Goal: Transaction & Acquisition: Book appointment/travel/reservation

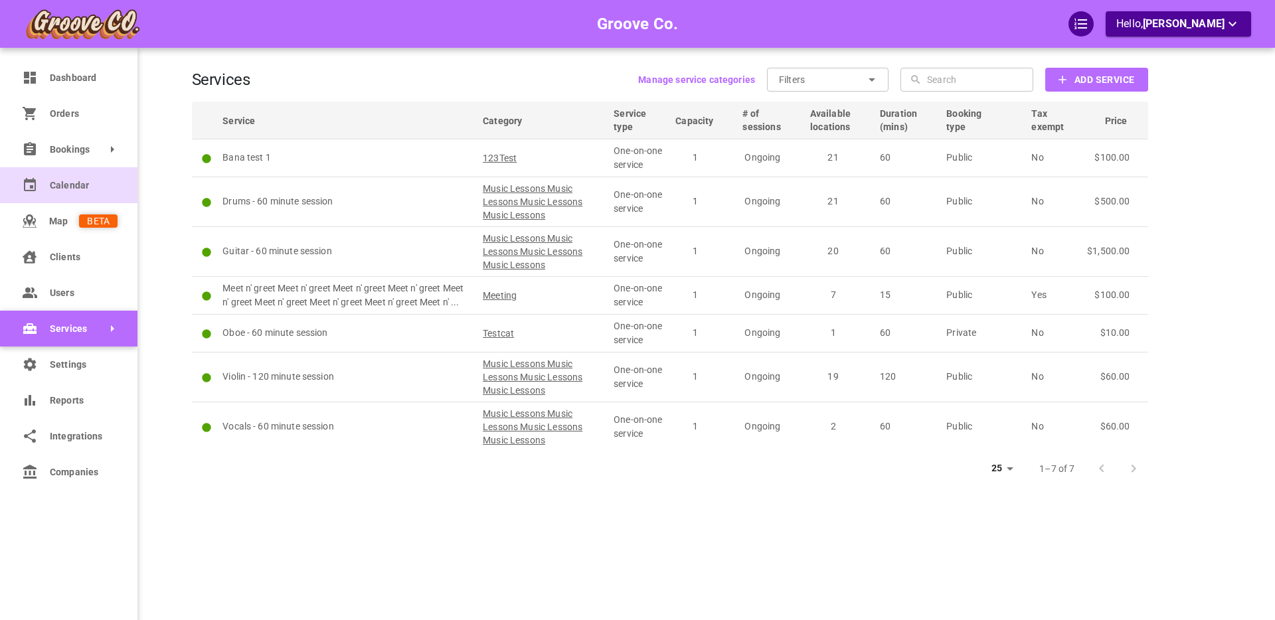
click at [32, 186] on icon at bounding box center [30, 184] width 12 height 13
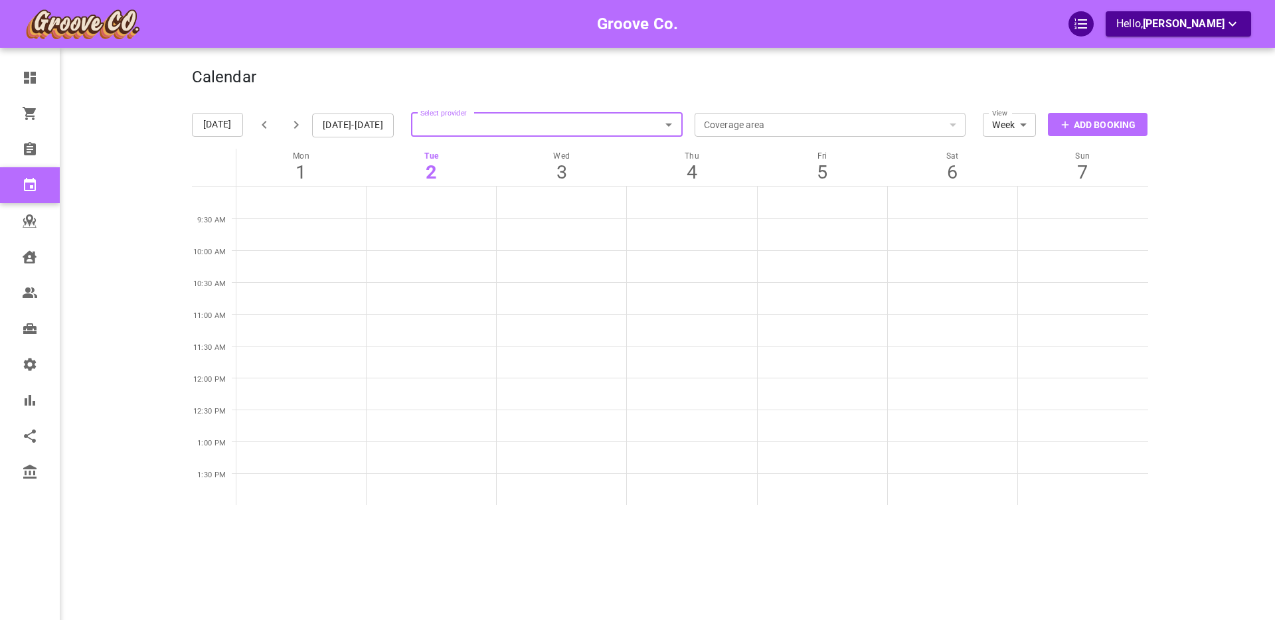
click at [139, 247] on div "Groove Co. Hello, [PERSON_NAME]" at bounding box center [140, 330] width 104 height 620
click at [1089, 126] on p "Add Booking" at bounding box center [1105, 125] width 62 height 14
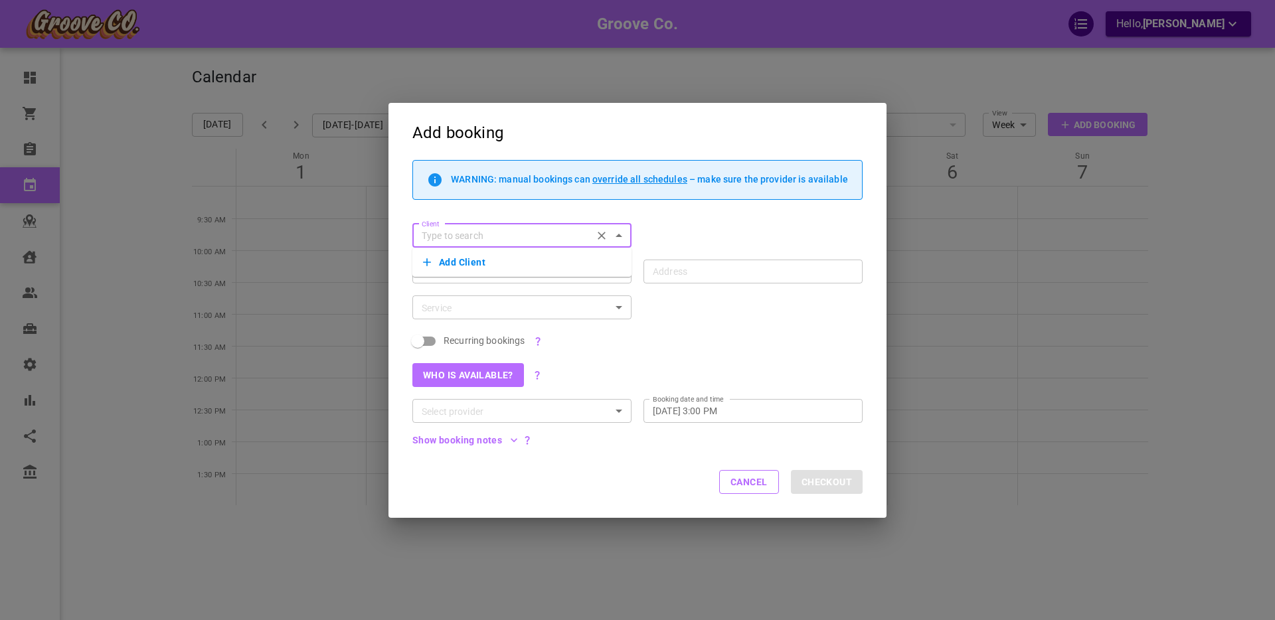
click at [755, 483] on button "Cancel" at bounding box center [749, 482] width 60 height 24
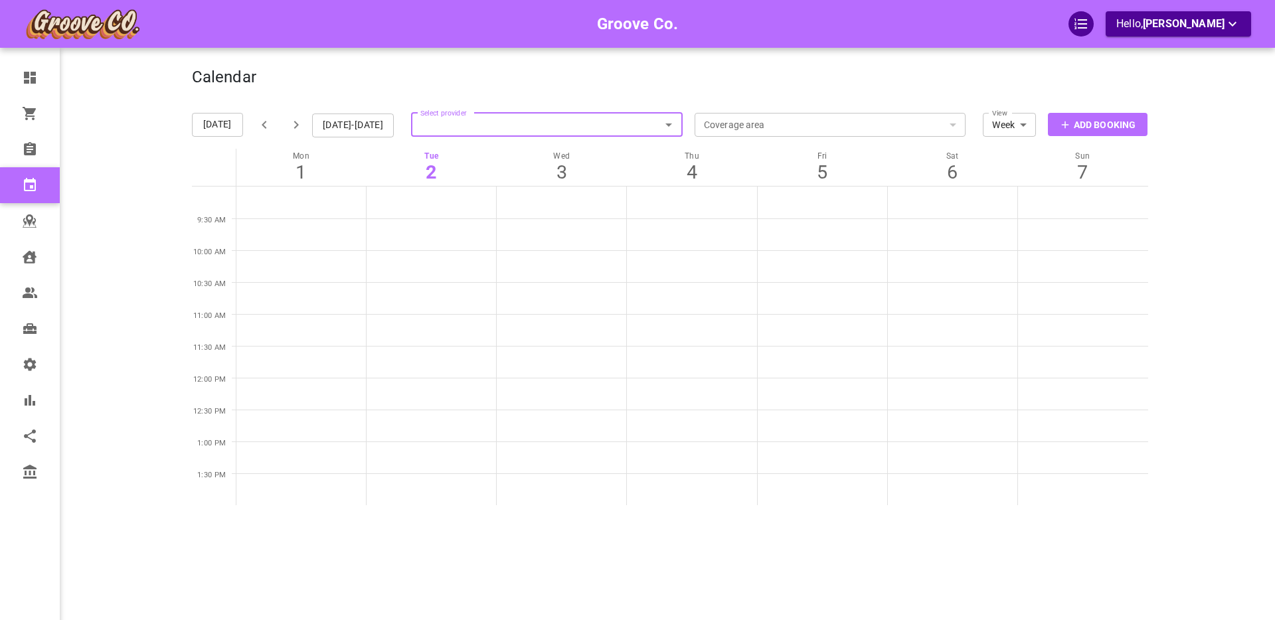
click at [1103, 123] on p "Add Booking" at bounding box center [1105, 125] width 62 height 14
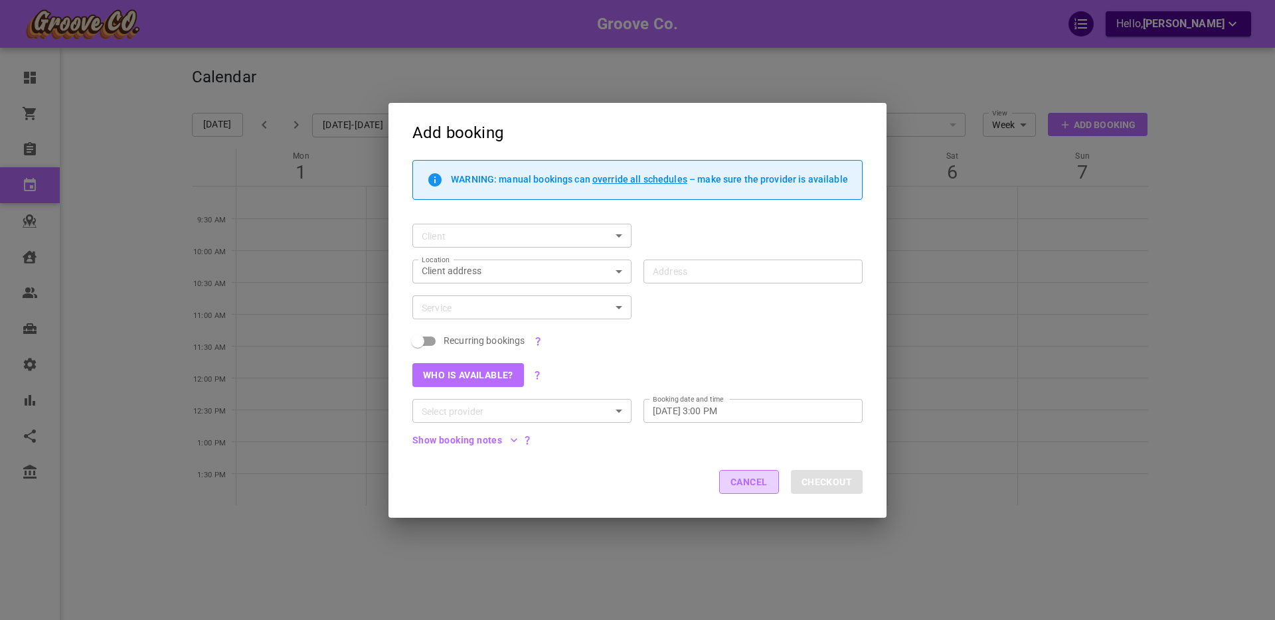
click at [740, 480] on button "Cancel" at bounding box center [749, 482] width 60 height 24
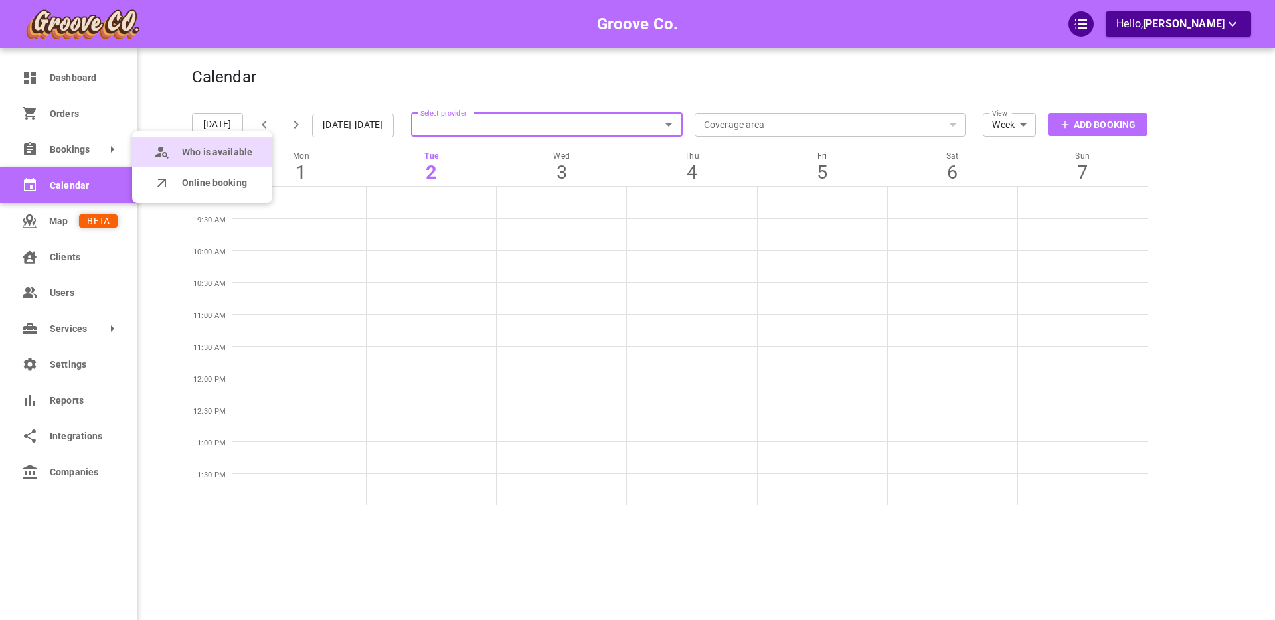
click at [178, 147] on available "Who is available" at bounding box center [202, 152] width 140 height 31
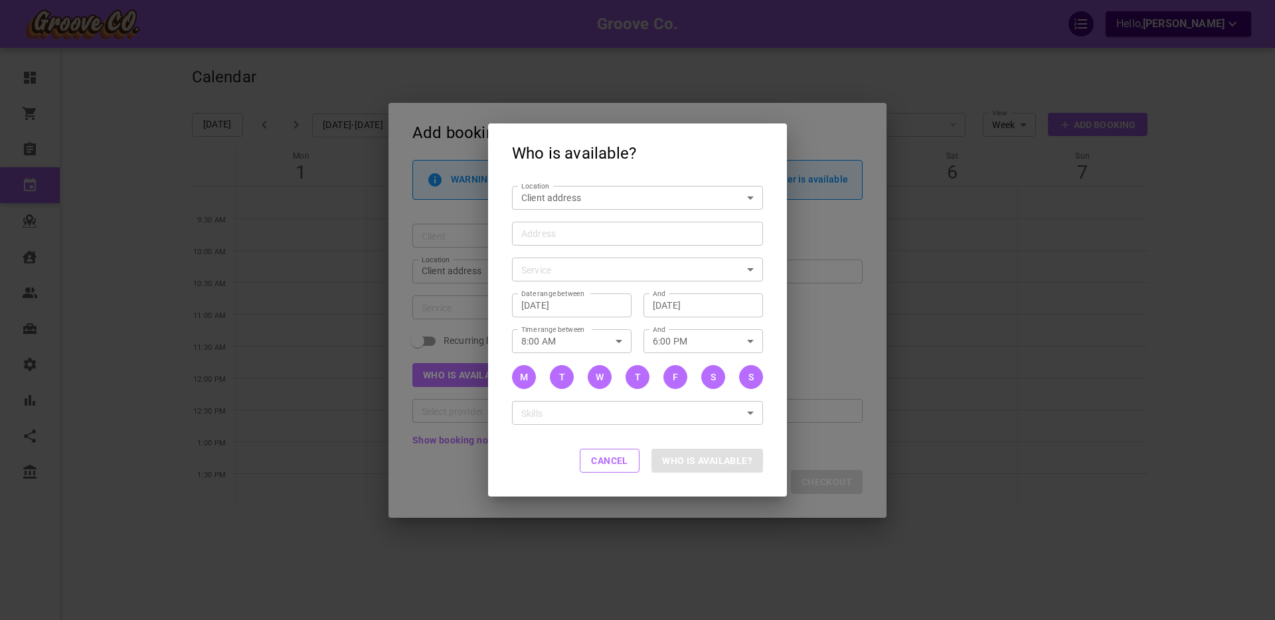
click at [557, 231] on input "Address Address" at bounding box center [630, 233] width 231 height 17
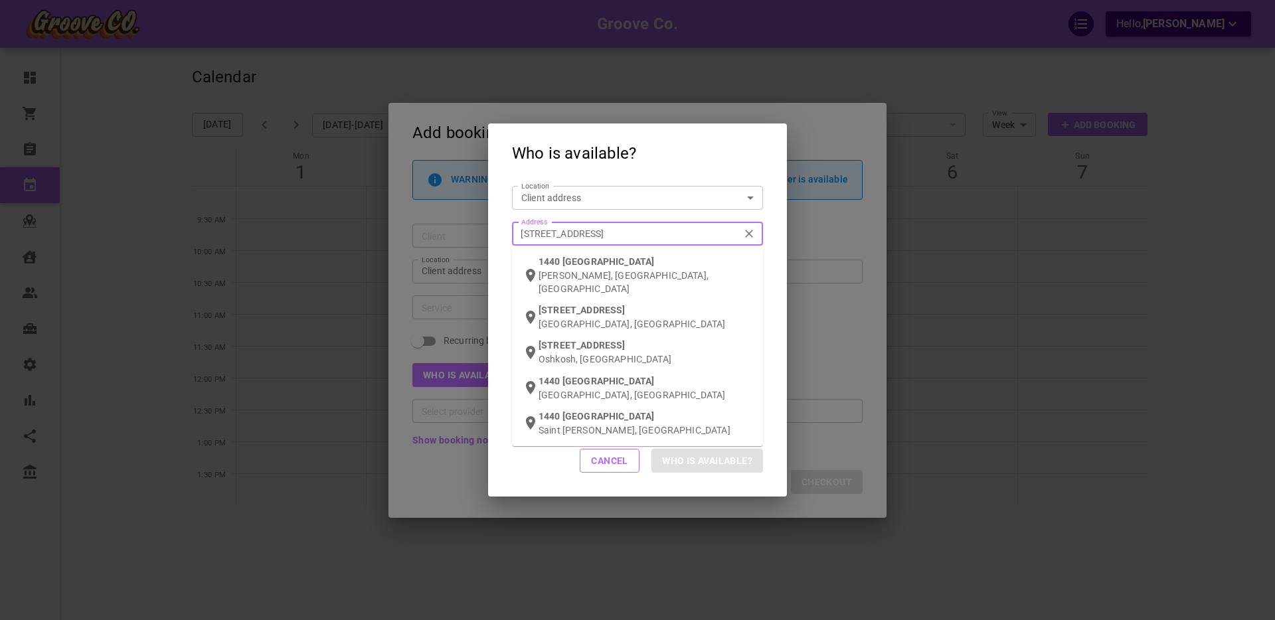
type input "1440 w 20th ave van"
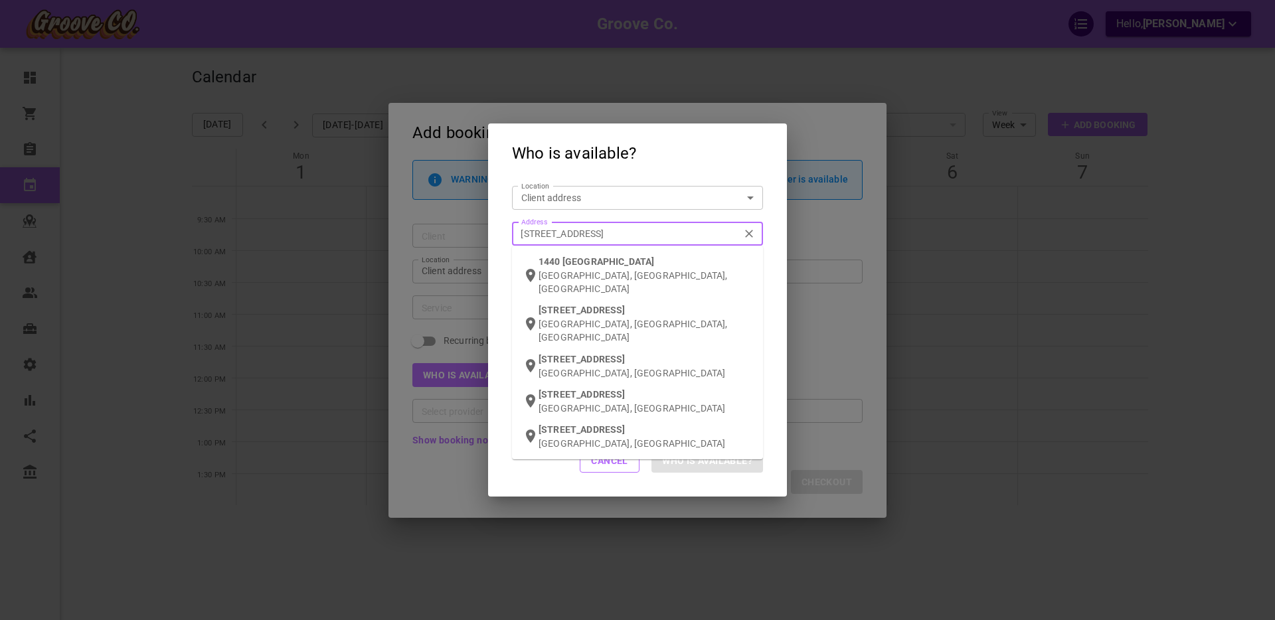
click at [586, 318] on p "Vancouver, BC, Canada" at bounding box center [646, 331] width 214 height 27
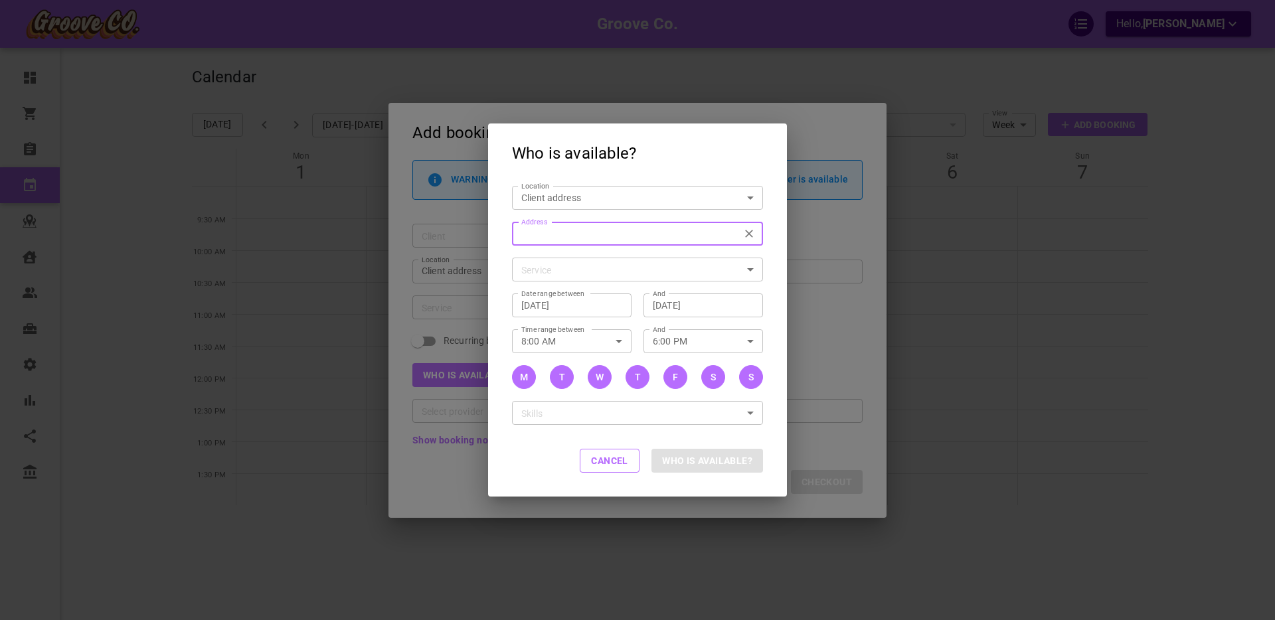
type input "1440 W 20th Ave, Vancouver, BC V5Z 1Y5, Canada"
click at [551, 268] on body "Groove Co. Hello, Boris Sandford Dashboard Orders Bookings Calendar Map Clients…" at bounding box center [637, 351] width 1275 height 702
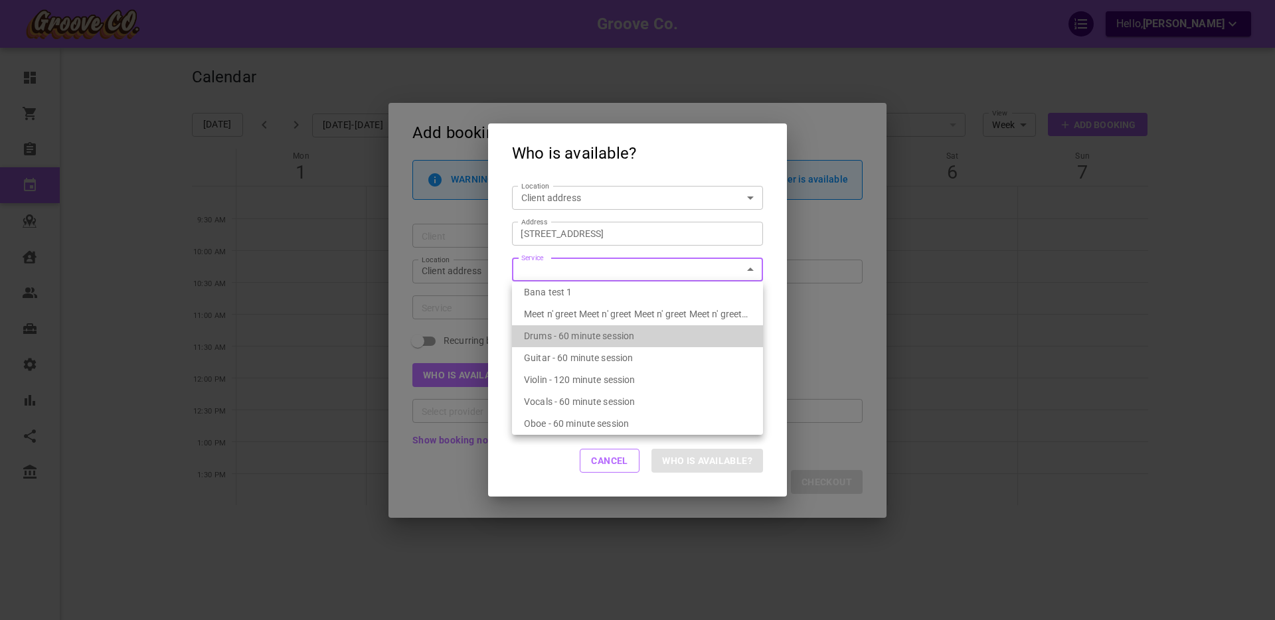
click at [549, 332] on span "Drums - 60 minute session" at bounding box center [579, 336] width 110 height 11
type input "Drums - 60 minute session"
type input "7f283d96-84a8-4f83-83f8-52bfe7559fc3"
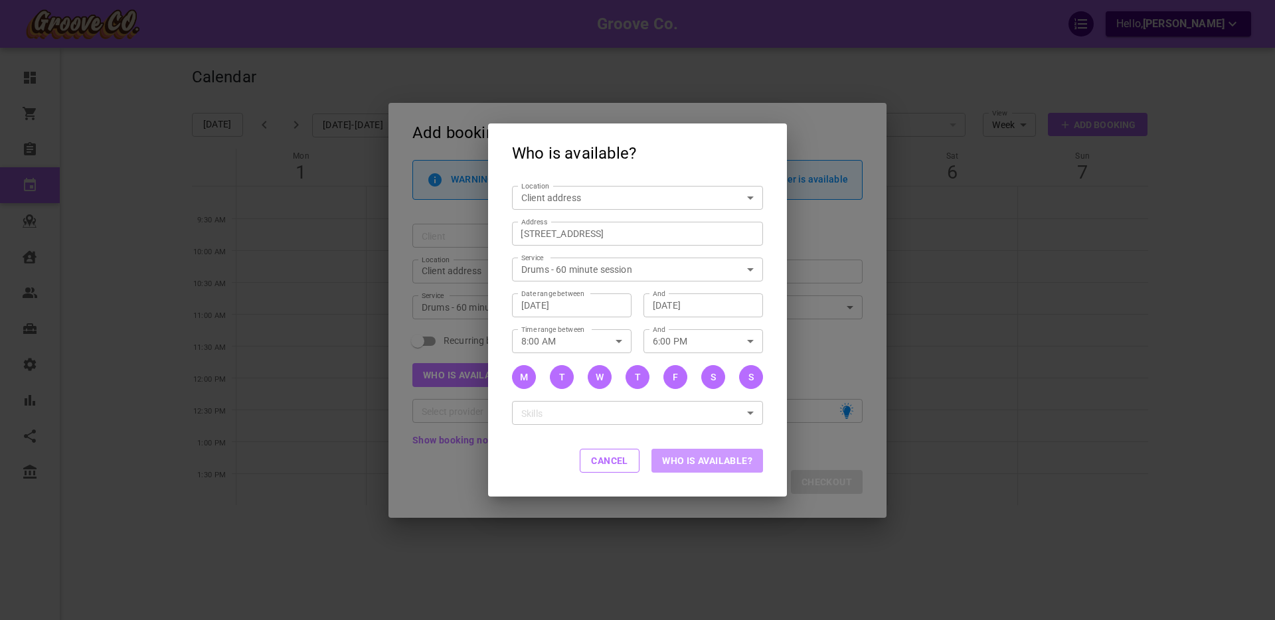
click at [705, 462] on button "Who is available?" at bounding box center [708, 461] width 112 height 24
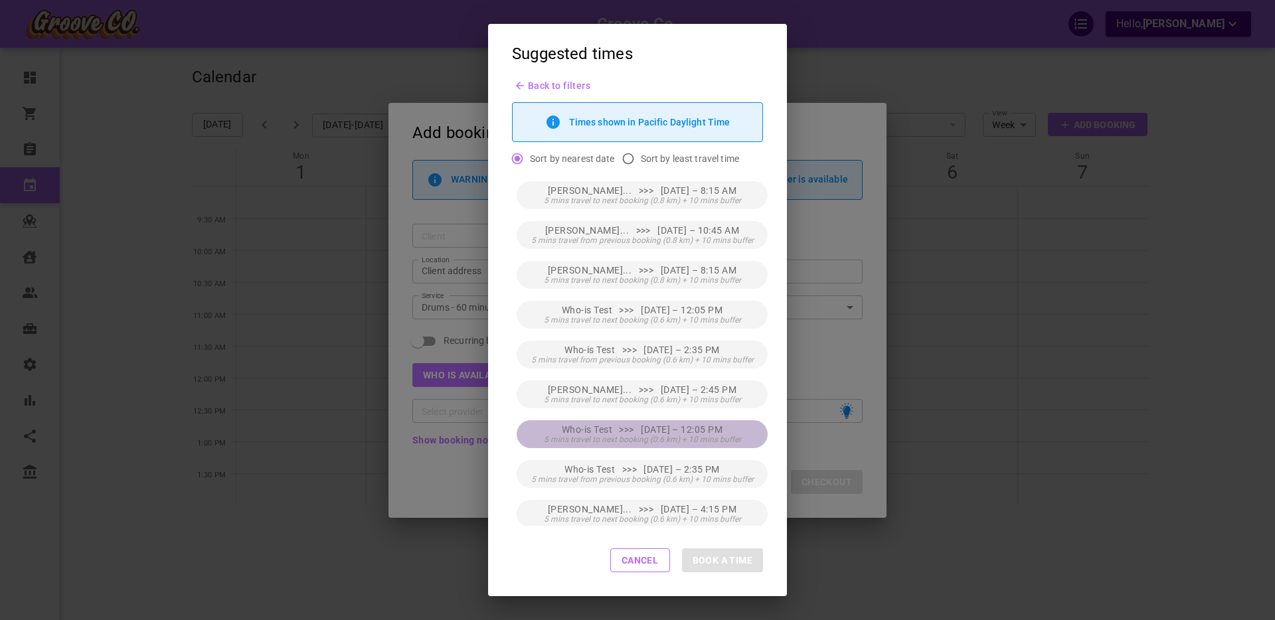
click at [694, 432] on span "Who-is Test >>> Thu, Sep 04 – 12:05 PM" at bounding box center [642, 429] width 161 height 11
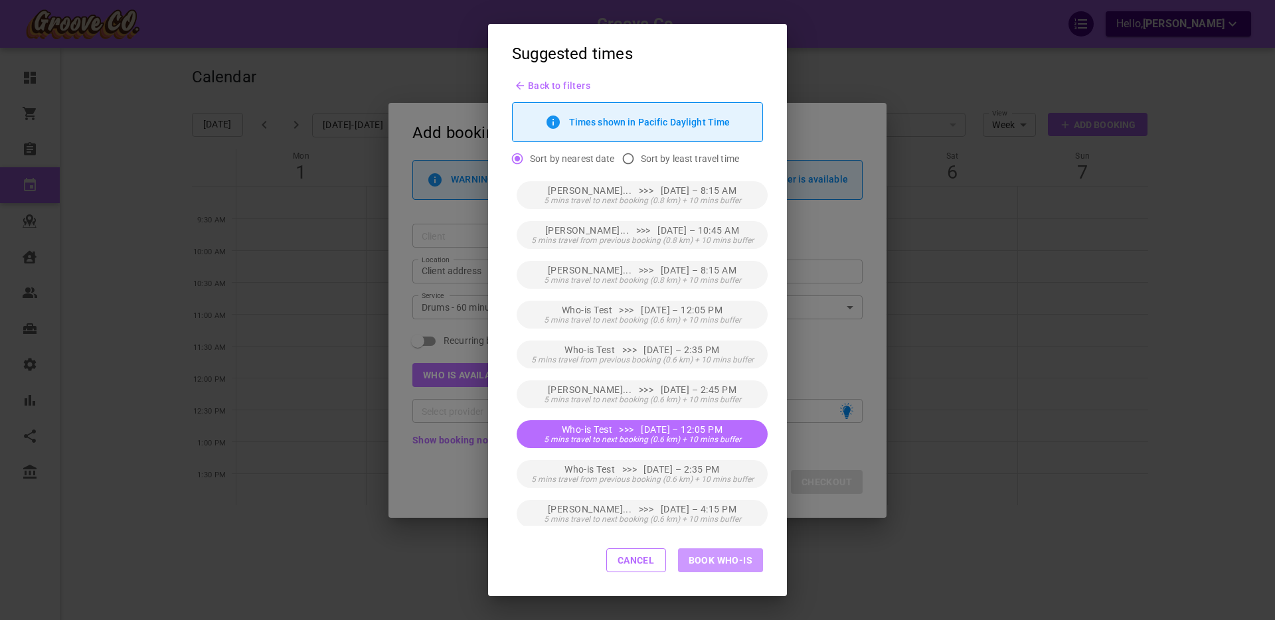
click at [725, 563] on button "Book Who-is" at bounding box center [720, 561] width 85 height 24
type input "Who-is Test"
type input "Thu, Sep 04, 2025 – 12:05 PM"
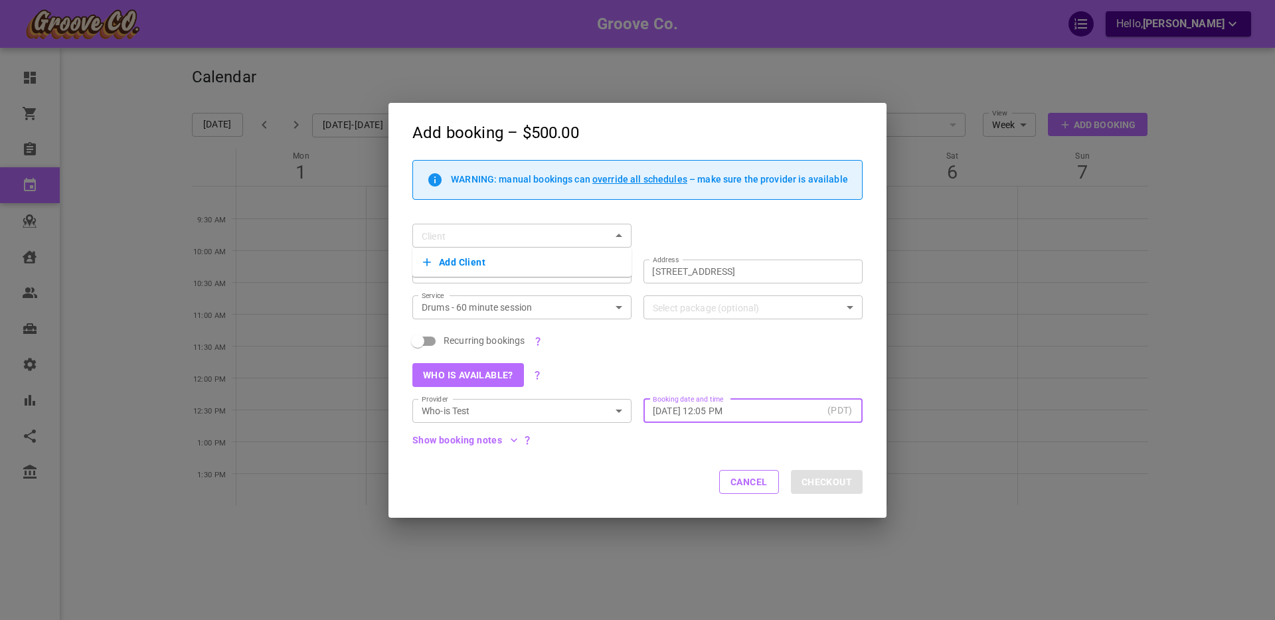
click at [458, 262] on button "Add Client" at bounding box center [522, 262] width 198 height 19
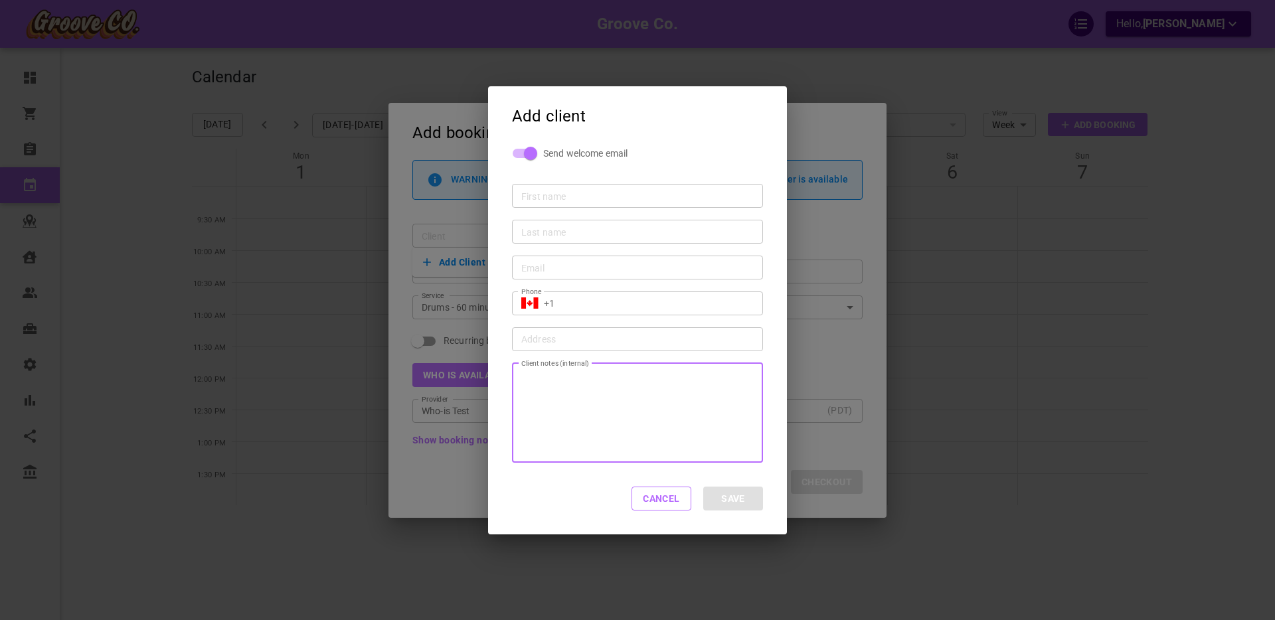
click at [585, 429] on div at bounding box center [637, 413] width 251 height 100
click at [539, 202] on div "First name" at bounding box center [637, 196] width 251 height 24
click at [664, 500] on button "Cancel" at bounding box center [662, 499] width 60 height 24
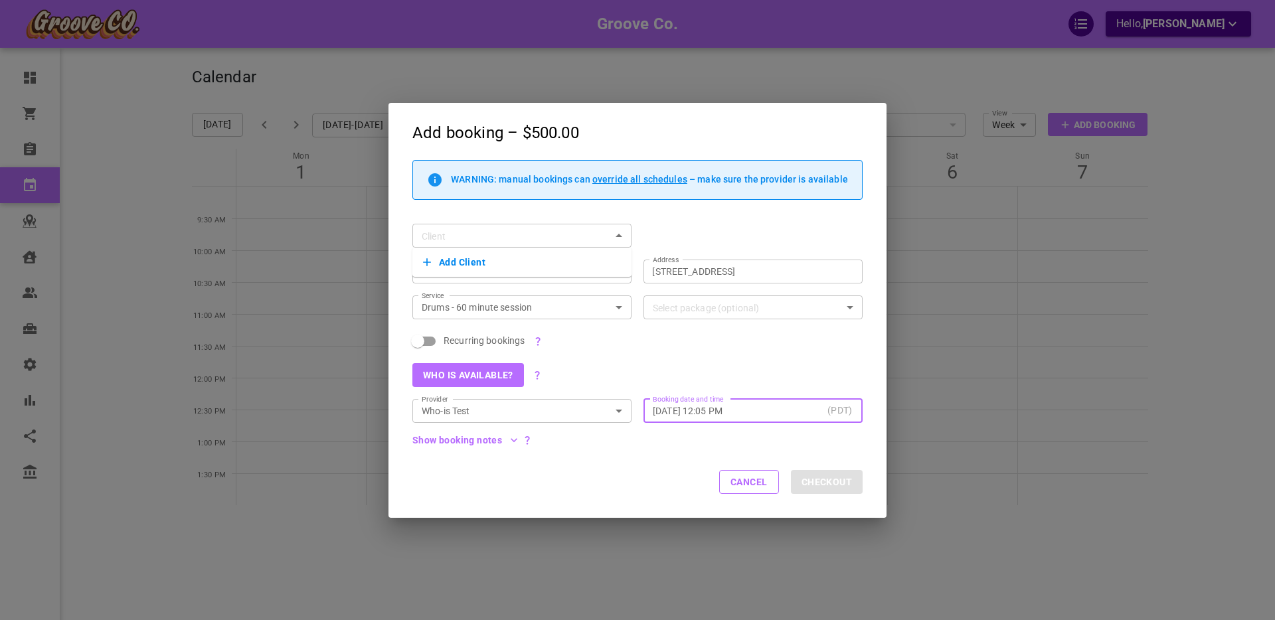
click at [680, 235] on div "Client Client" at bounding box center [632, 230] width 462 height 36
click at [450, 240] on input "Client" at bounding box center [503, 236] width 172 height 17
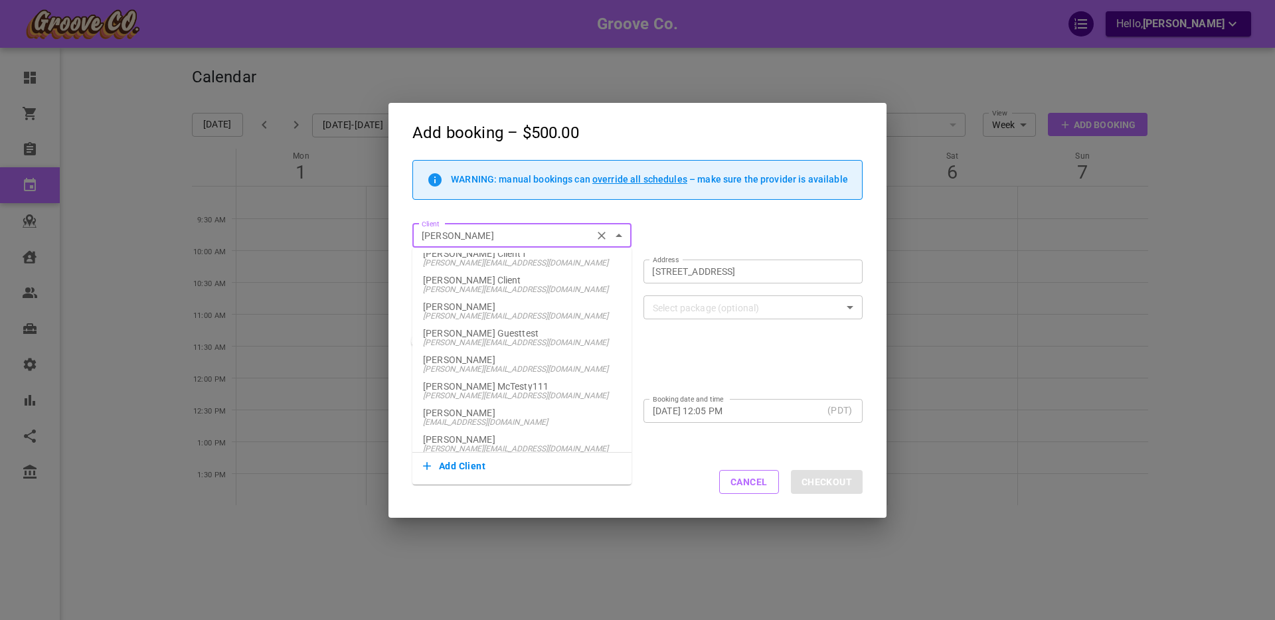
scroll to position [89, 0]
type input "boris"
click at [749, 486] on button "Cancel" at bounding box center [749, 482] width 60 height 24
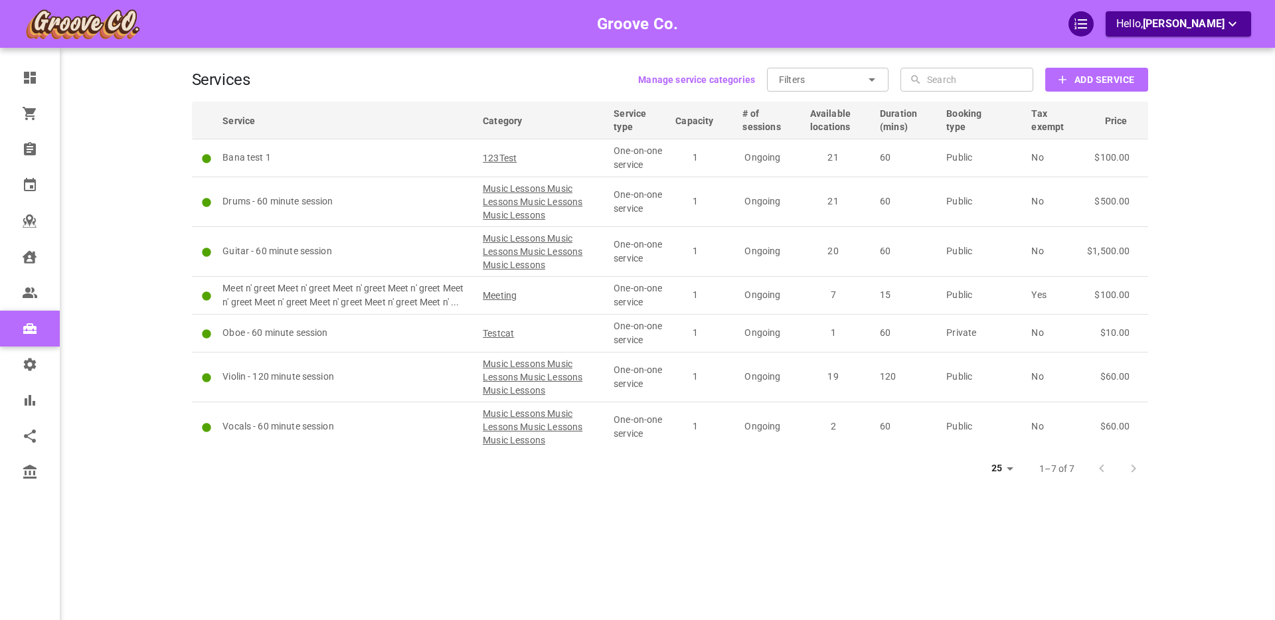
scroll to position [4, 0]
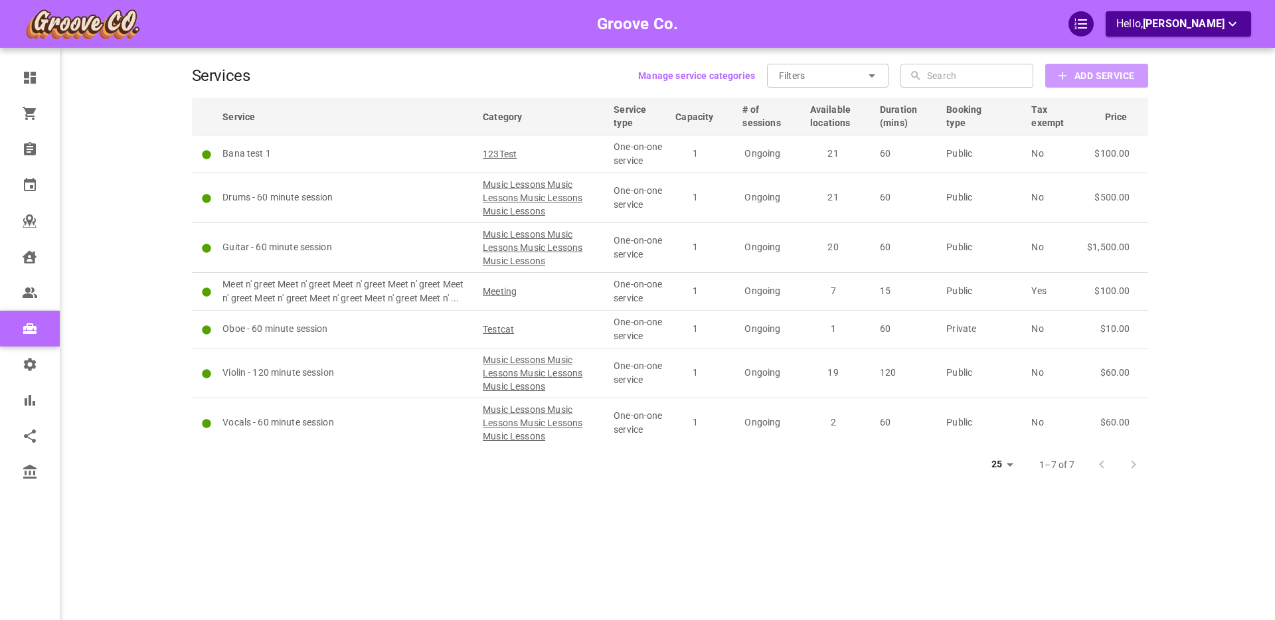
click at [1063, 78] on icon "button" at bounding box center [1062, 75] width 13 height 13
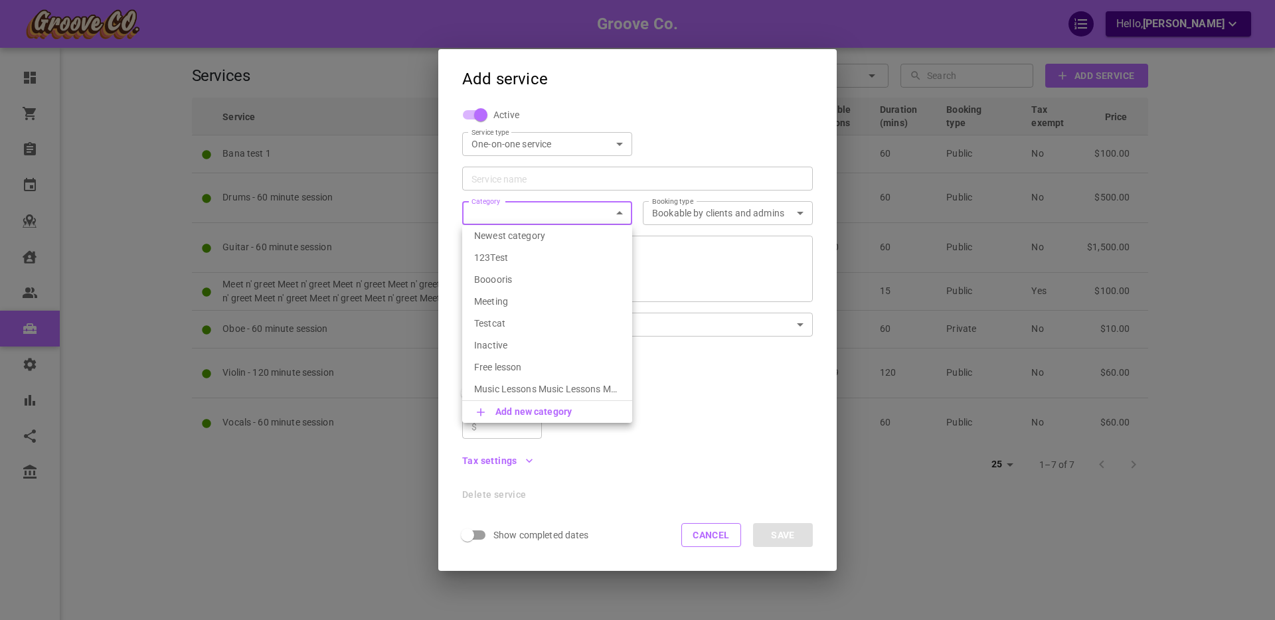
click at [560, 210] on body "Groove Co. Hello, Boris Sandford Dashboard Orders Bookings Calendar Map Clients…" at bounding box center [637, 347] width 1275 height 702
click at [484, 212] on div at bounding box center [637, 310] width 1275 height 620
click at [482, 214] on body "Groove Co. Hello, Boris Sandford Dashboard Orders Bookings Calendar Map Clients…" at bounding box center [637, 347] width 1275 height 702
click at [485, 214] on div at bounding box center [637, 310] width 1275 height 620
click at [490, 214] on body "Groove Co. Hello, Boris Sandford Dashboard Orders Bookings Calendar Map Clients…" at bounding box center [637, 347] width 1275 height 702
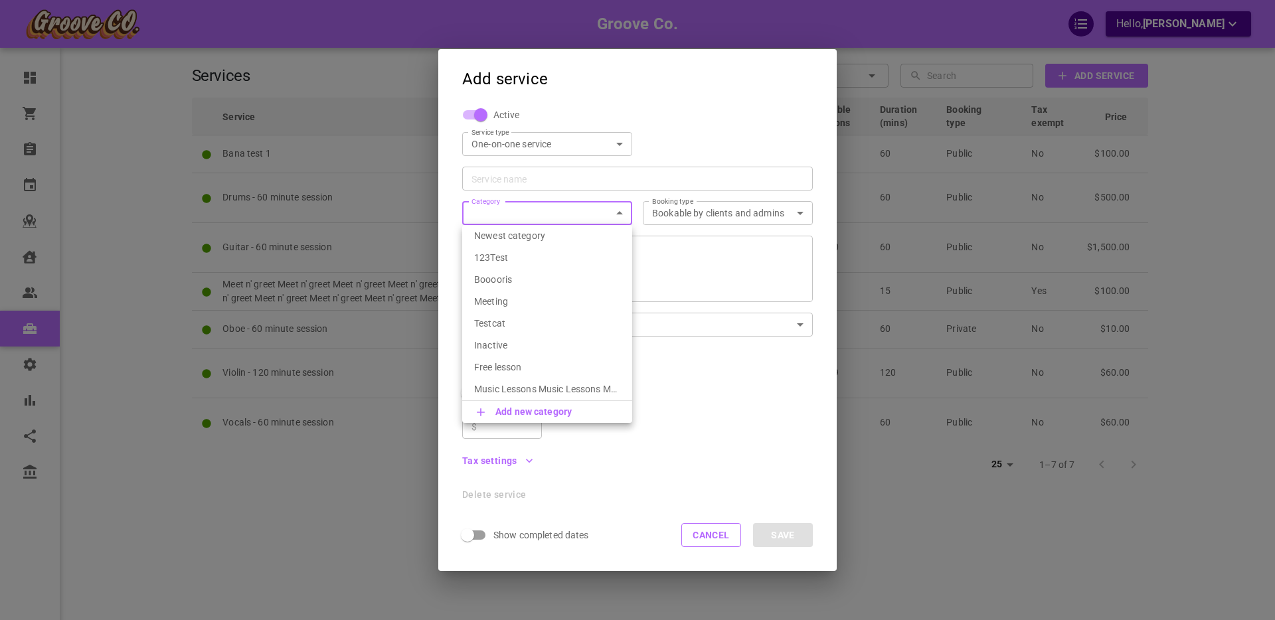
click at [705, 535] on div at bounding box center [637, 310] width 1275 height 620
click at [704, 535] on button "Cancel" at bounding box center [712, 535] width 60 height 24
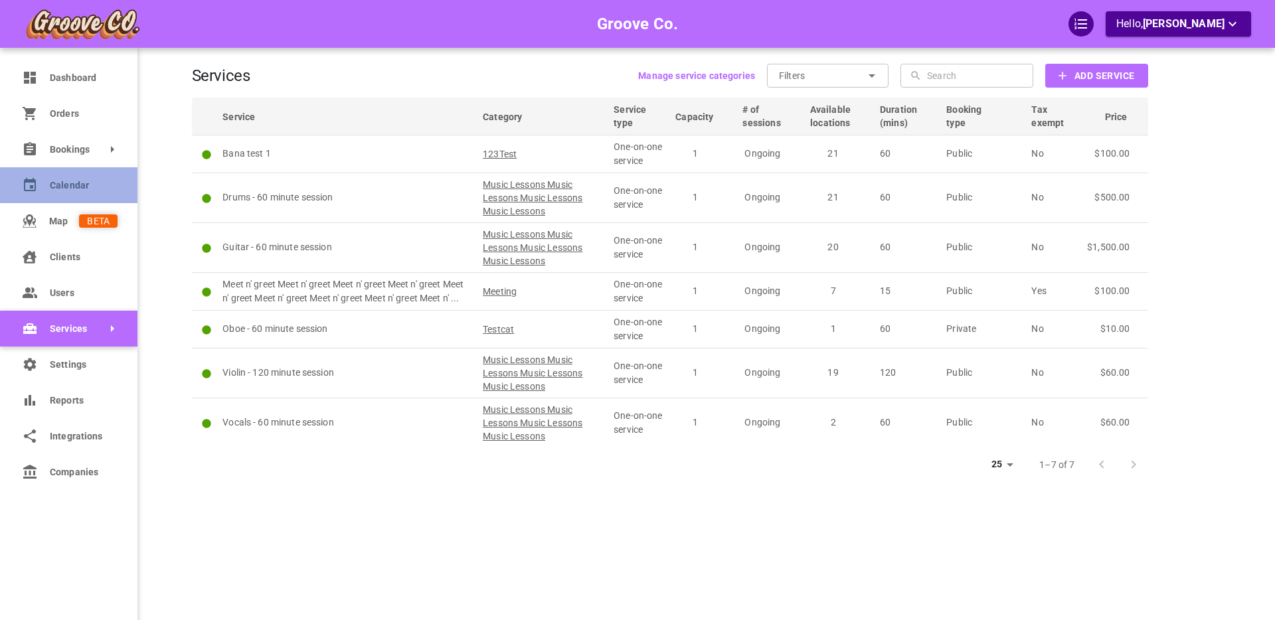
click at [76, 189] on span "Calendar" at bounding box center [84, 186] width 68 height 14
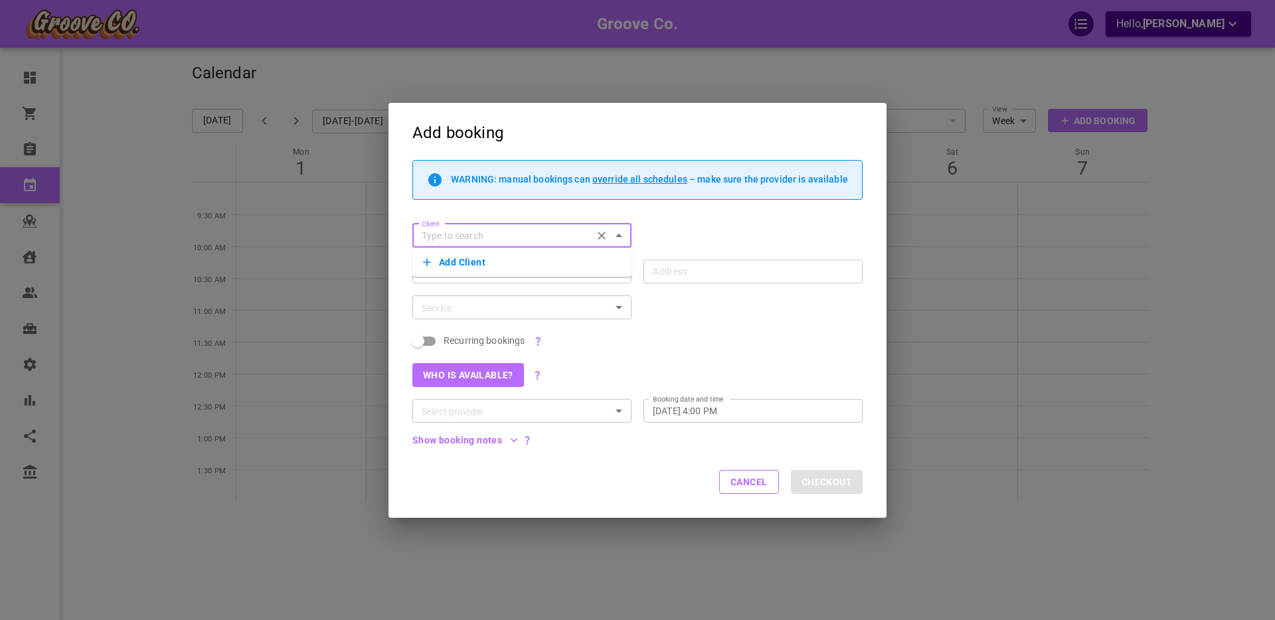
click at [447, 261] on button "Add Client" at bounding box center [522, 262] width 198 height 19
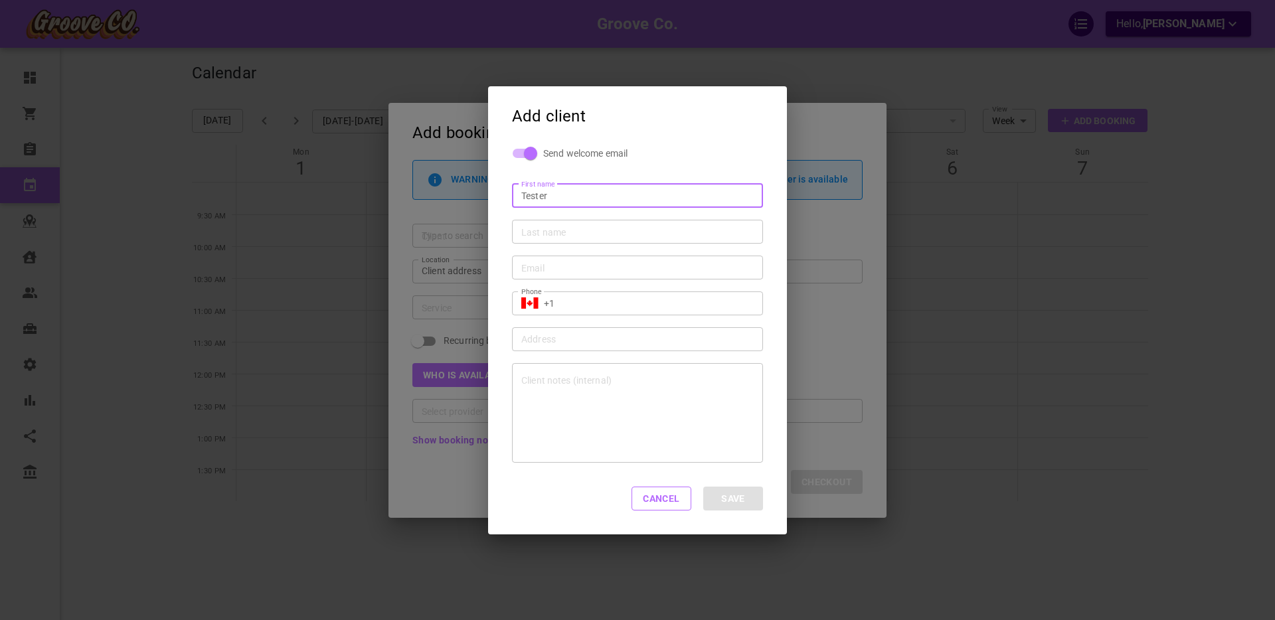
type input "Tester"
type input "McTesterson"
type input "skjfdksj@skdjkhfd.com"
click at [585, 151] on span "Send welcome email" at bounding box center [585, 153] width 84 height 13
click at [569, 151] on input "Send welcome email" at bounding box center [531, 153] width 76 height 25
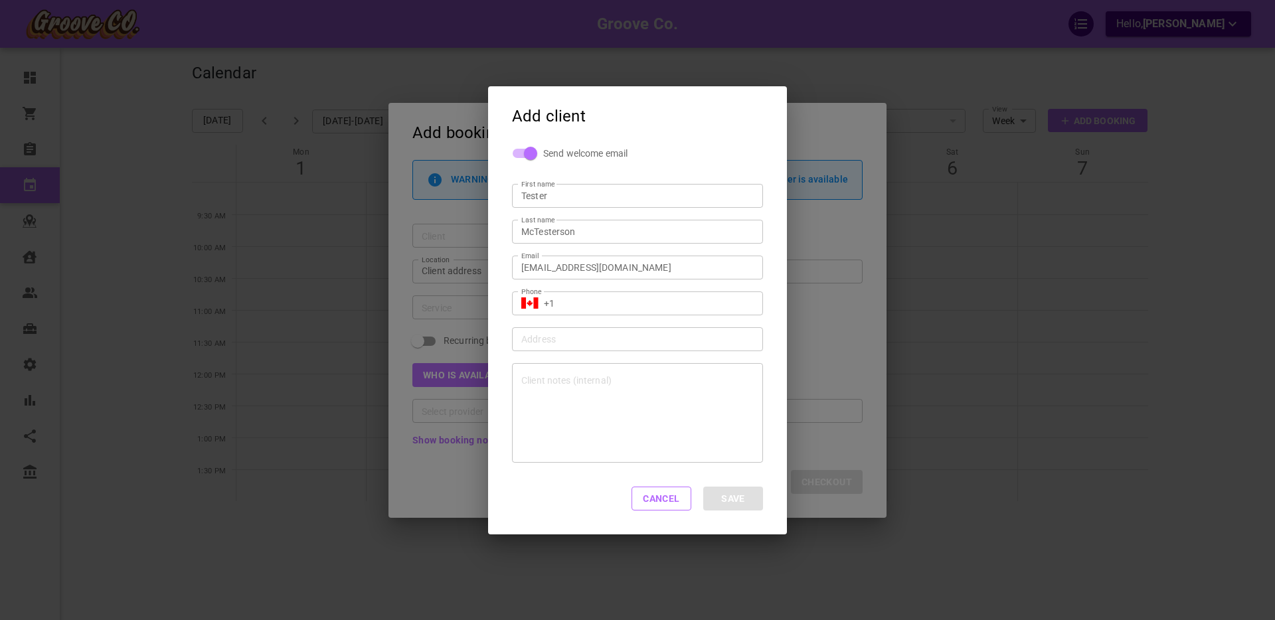
checkbox input "false"
click at [583, 300] on input "+1" at bounding box center [649, 302] width 210 height 13
type input "+1 (416) 123-4567"
click at [581, 482] on div "Cancel Save" at bounding box center [637, 499] width 299 height 72
click at [741, 500] on button "Save" at bounding box center [733, 499] width 60 height 24
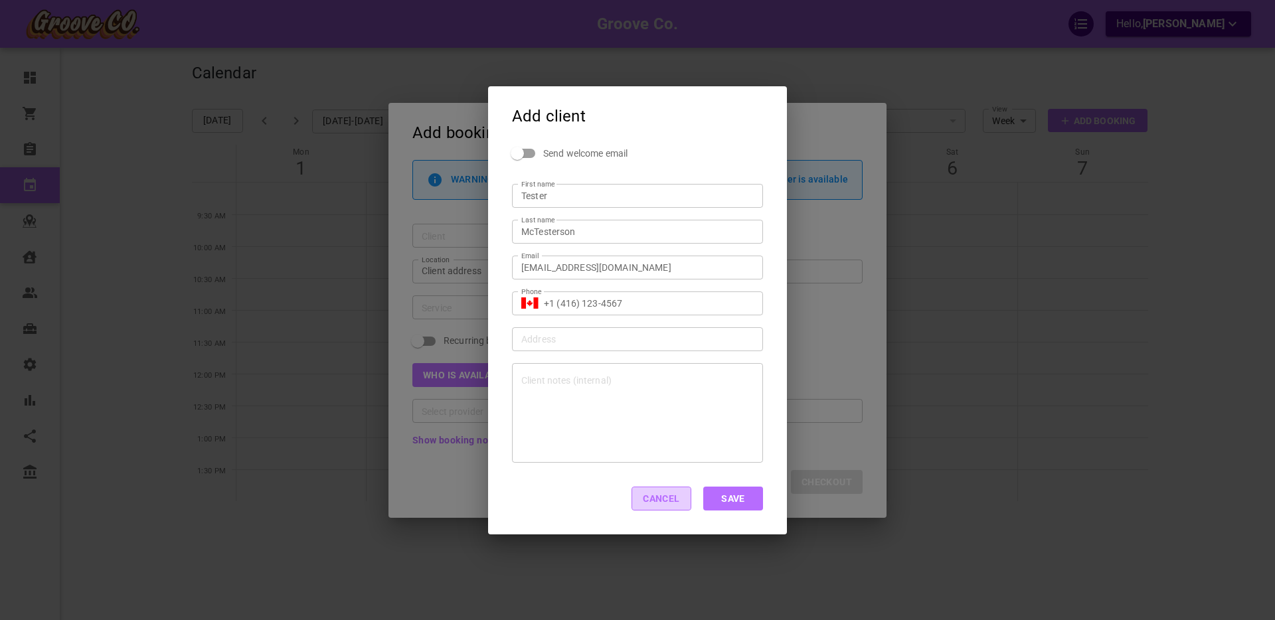
click at [657, 500] on button "Cancel" at bounding box center [662, 499] width 60 height 24
checkbox input "true"
type input "+1"
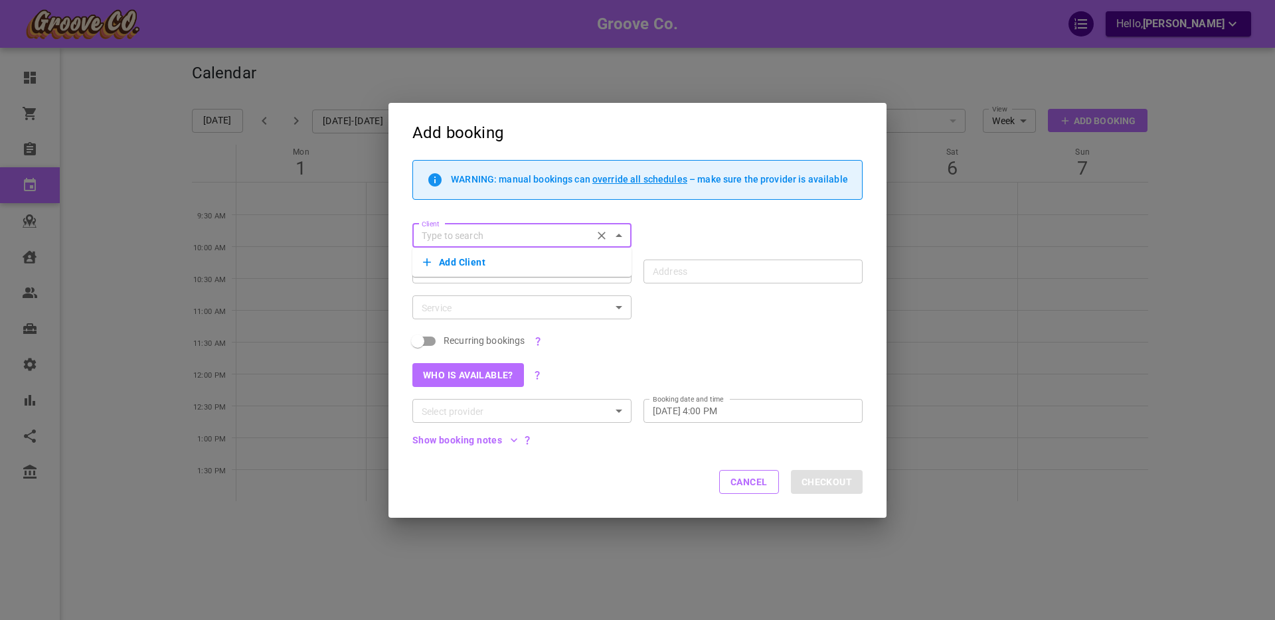
drag, startPoint x: 745, startPoint y: 483, endPoint x: 690, endPoint y: 483, distance: 54.5
click at [745, 483] on button "Cancel" at bounding box center [749, 482] width 60 height 24
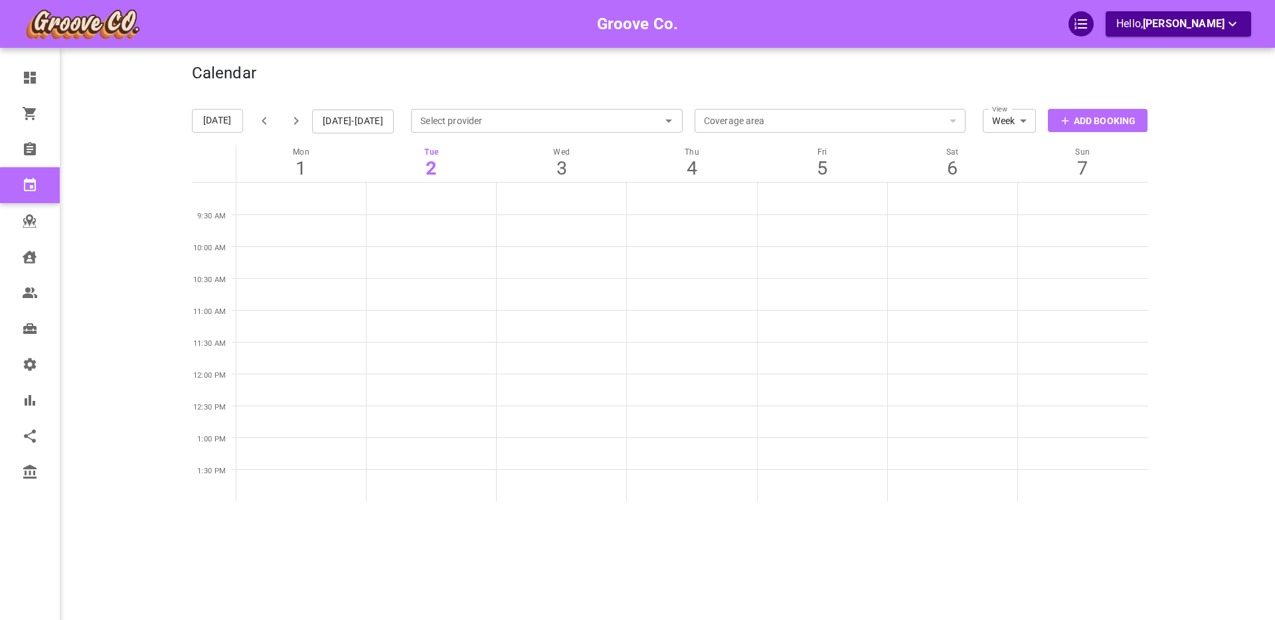
click at [560, 513] on div "Calendar Add Booking Today Sep 1-7, 2025 Select provider Select provider Covera…" at bounding box center [670, 326] width 957 height 620
click at [1085, 126] on p "Add Booking" at bounding box center [1105, 125] width 62 height 14
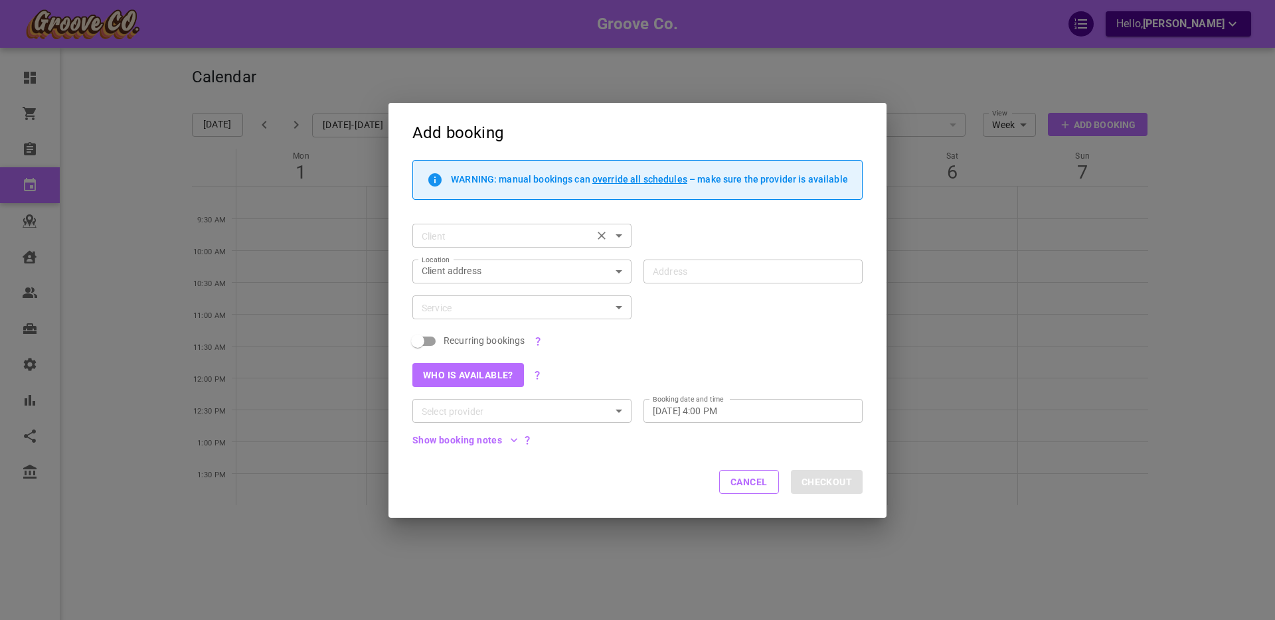
click at [466, 228] on input "Client" at bounding box center [503, 236] width 172 height 17
click at [452, 261] on button "Add Client" at bounding box center [522, 262] width 198 height 19
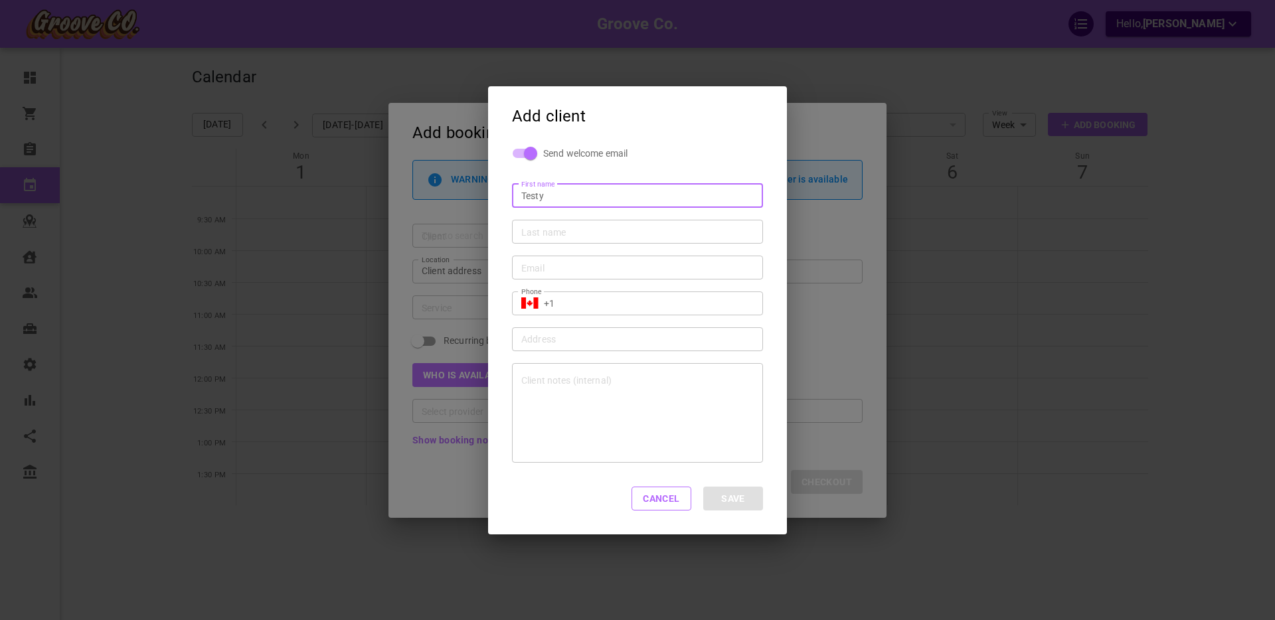
type input "Testy"
type input "McTesty2"
type input "sdkfdj@sdlkfsl.com"
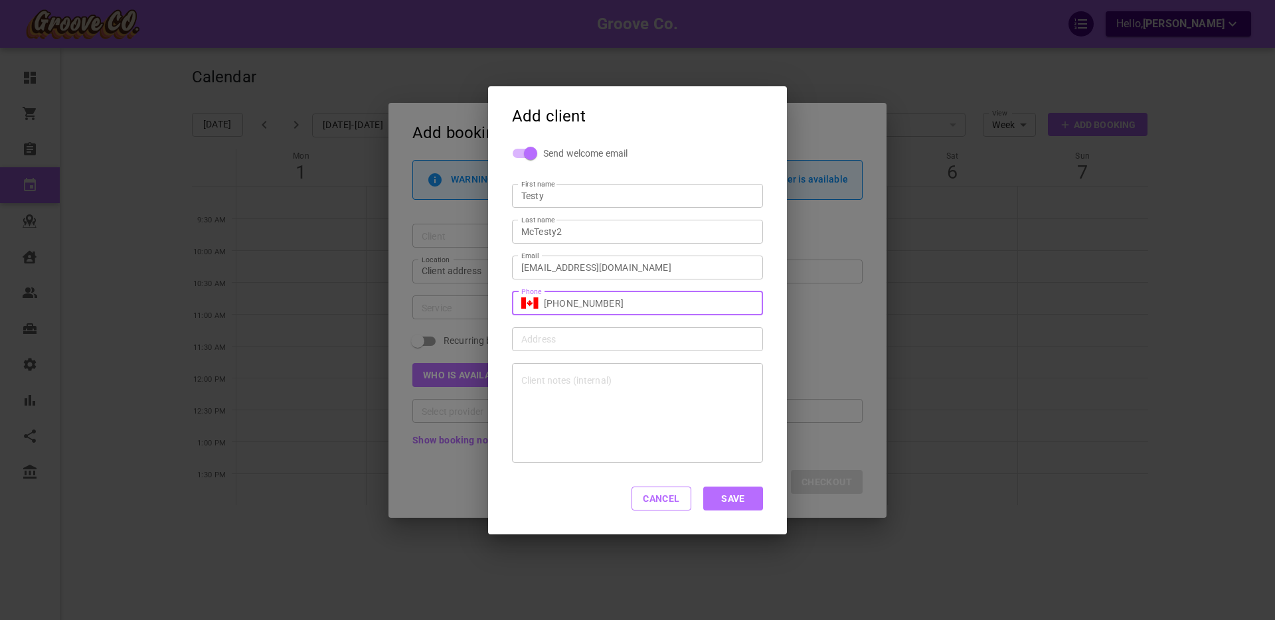
type input "+1 (416) 456-7899"
click at [733, 498] on button "Save" at bounding box center [733, 499] width 60 height 24
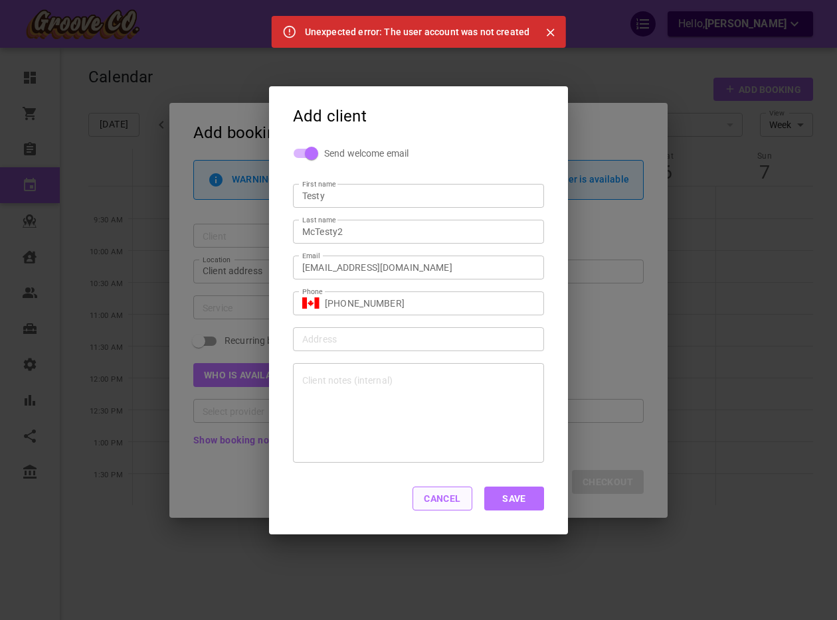
click at [443, 503] on button "Cancel" at bounding box center [443, 499] width 60 height 24
type input "+1"
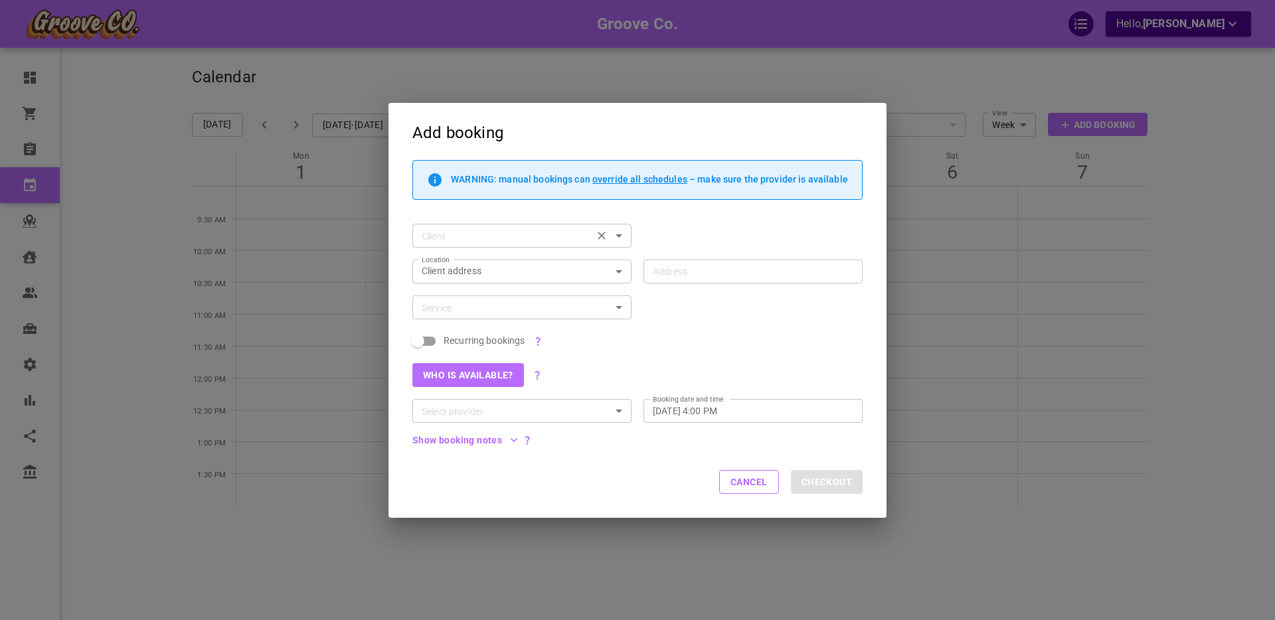
click at [454, 227] on div "Client" at bounding box center [522, 236] width 219 height 24
click at [452, 264] on button "Add Client" at bounding box center [522, 262] width 198 height 19
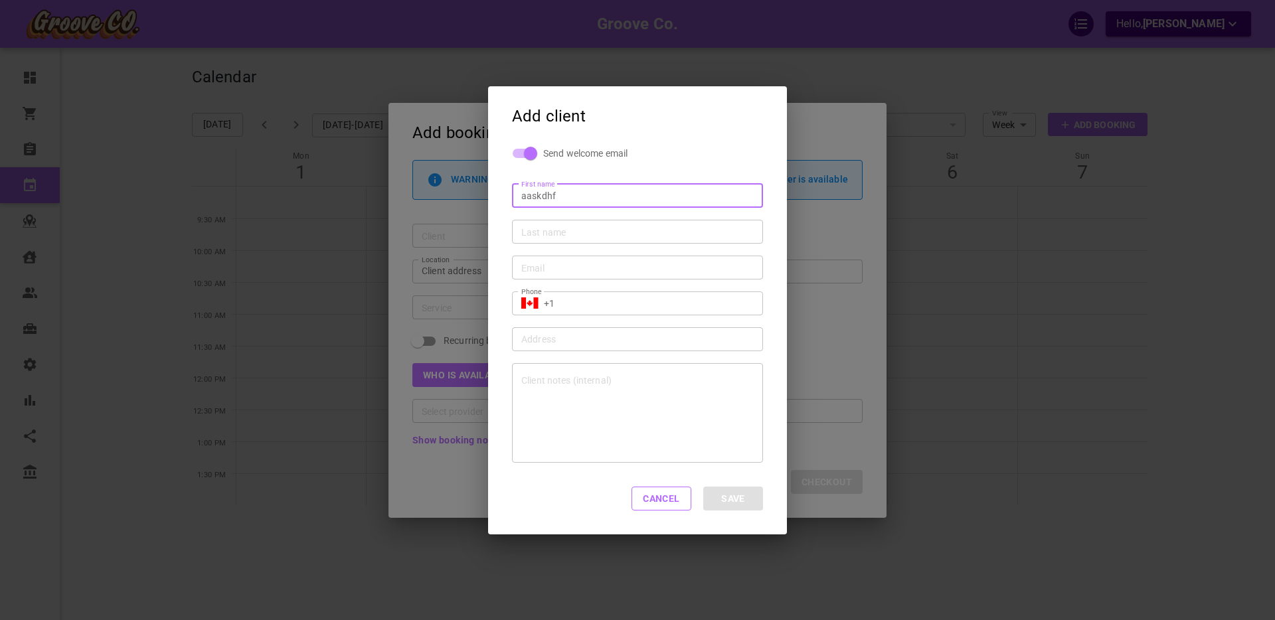
type input "Aaskdhf"
type input "Ksjdhfk"
type input "bkdsh@wksdkje.com"
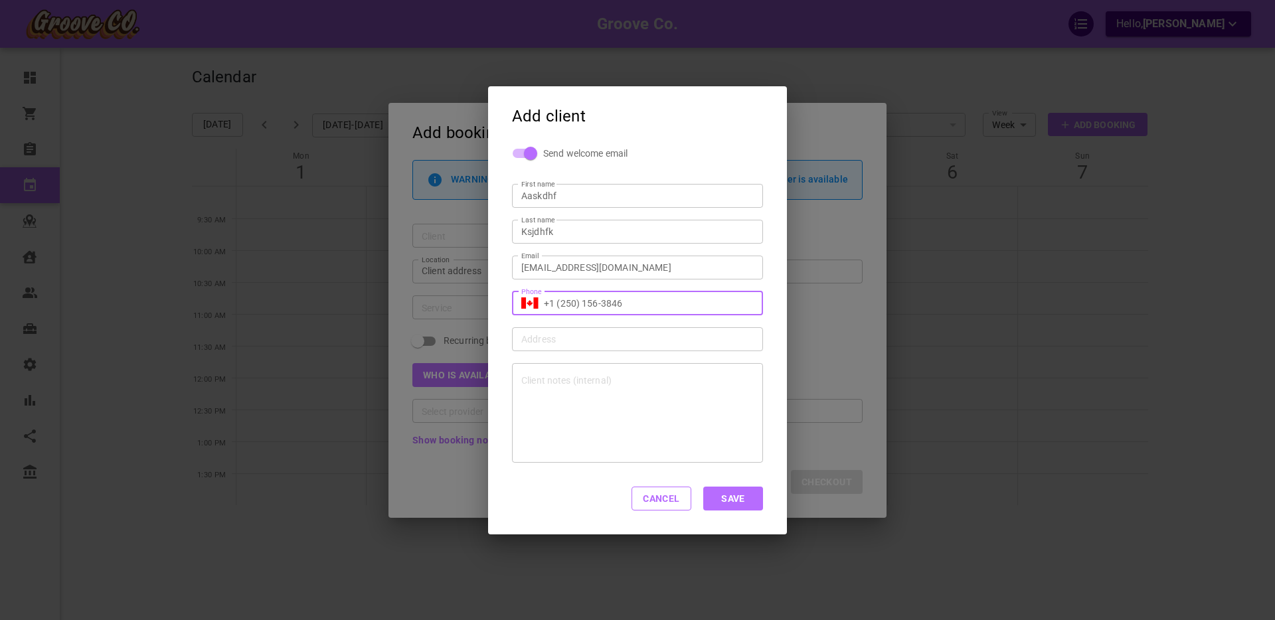
type input "+1 (250) 156-3846"
click at [652, 500] on button "Cancel" at bounding box center [662, 499] width 60 height 24
type input "+1"
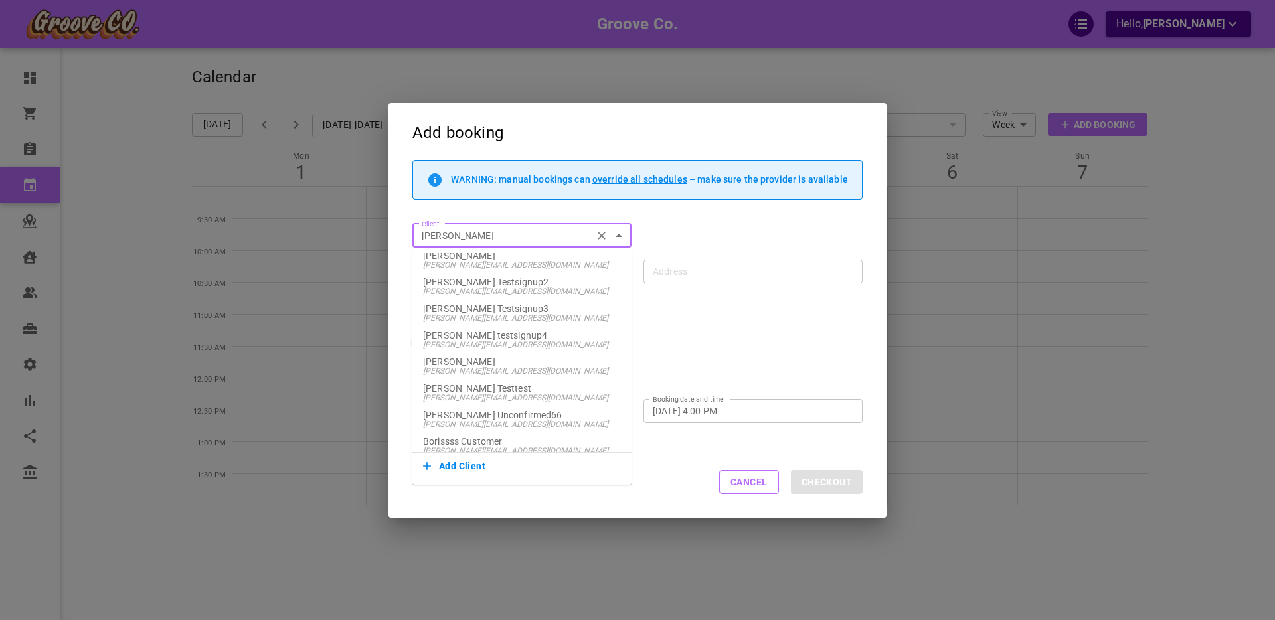
scroll to position [306, 0]
type input "boris"
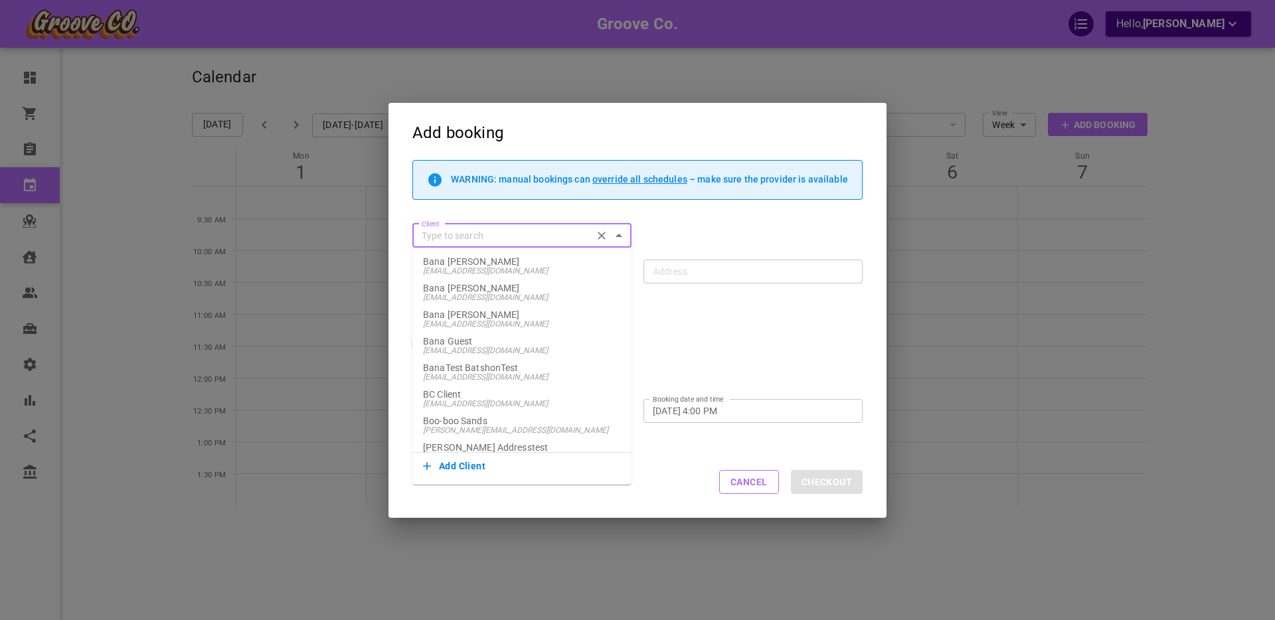
click at [602, 236] on icon "Clear" at bounding box center [601, 235] width 13 height 13
click at [674, 357] on div "Who is available?" at bounding box center [632, 369] width 462 height 36
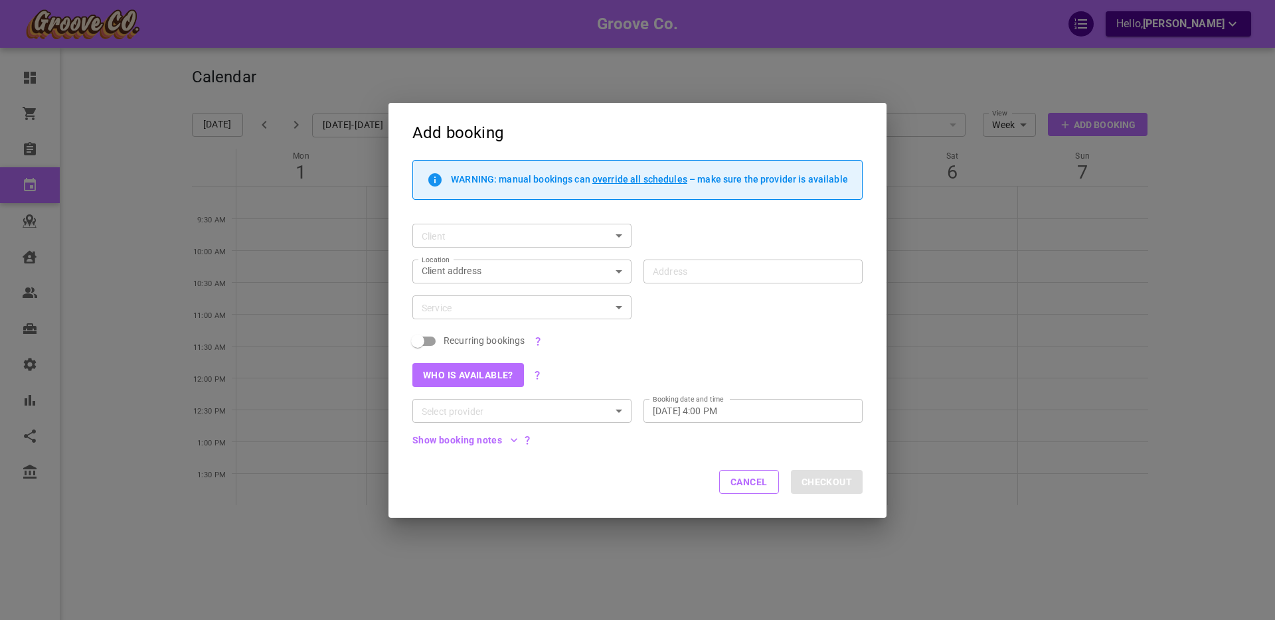
click at [460, 237] on input "Client" at bounding box center [511, 236] width 189 height 17
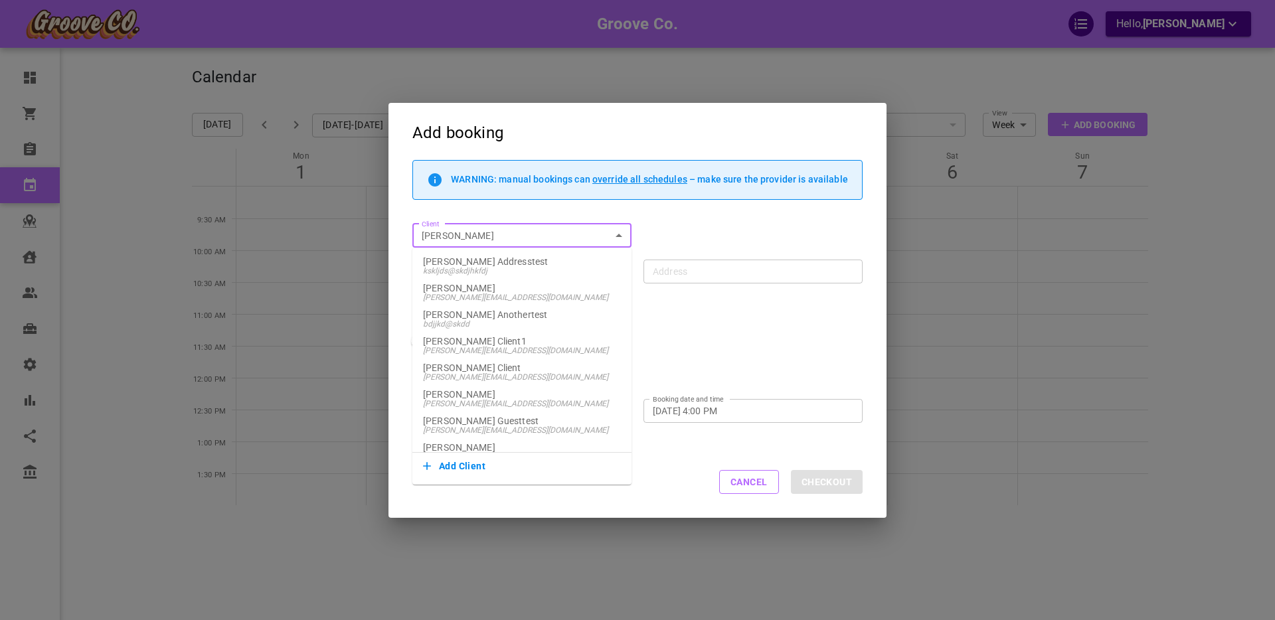
type input "boris"
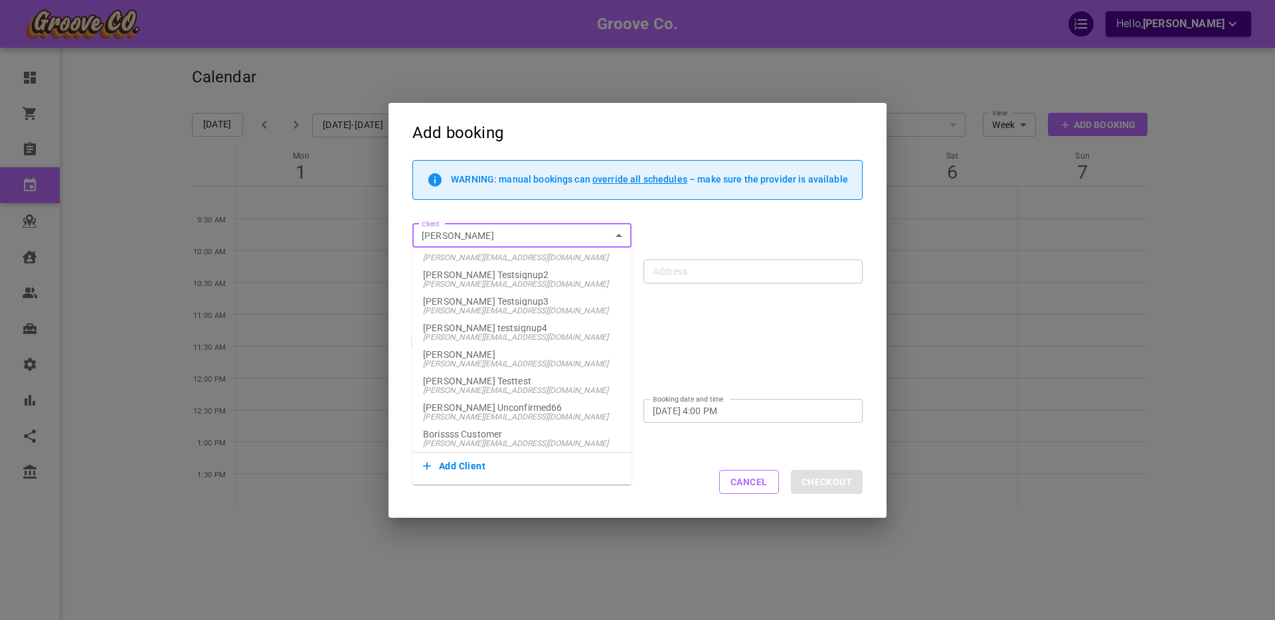
scroll to position [0, 0]
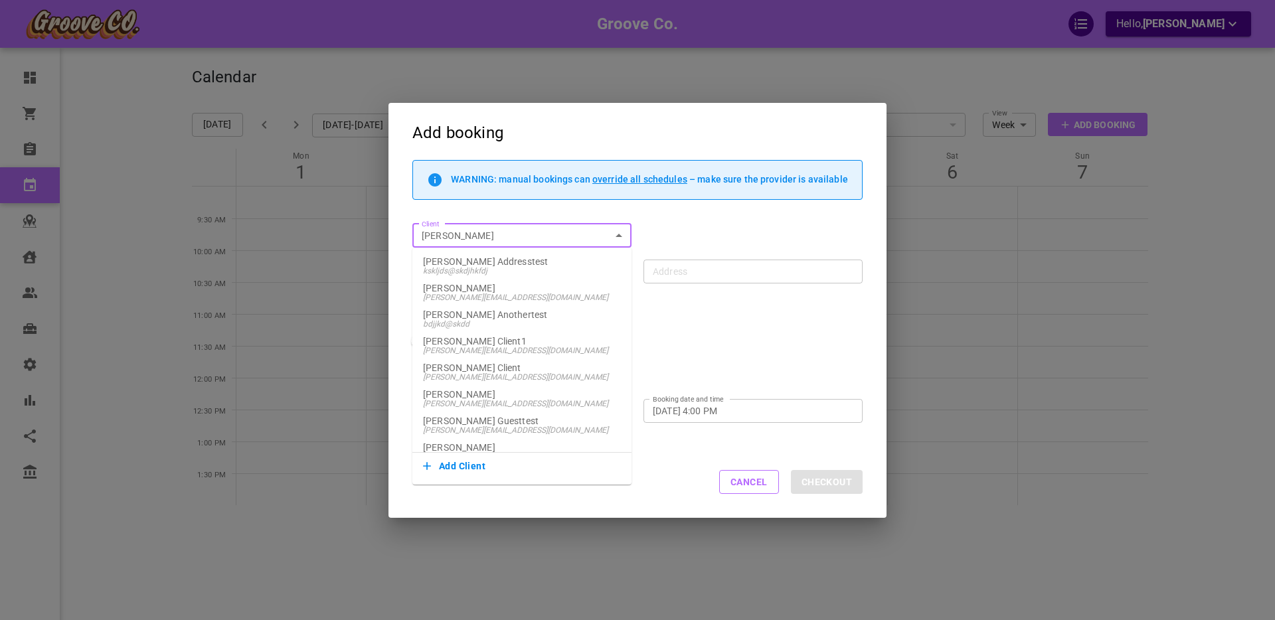
type input "boris"
click at [692, 350] on div "Recurring bookings" at bounding box center [632, 336] width 462 height 32
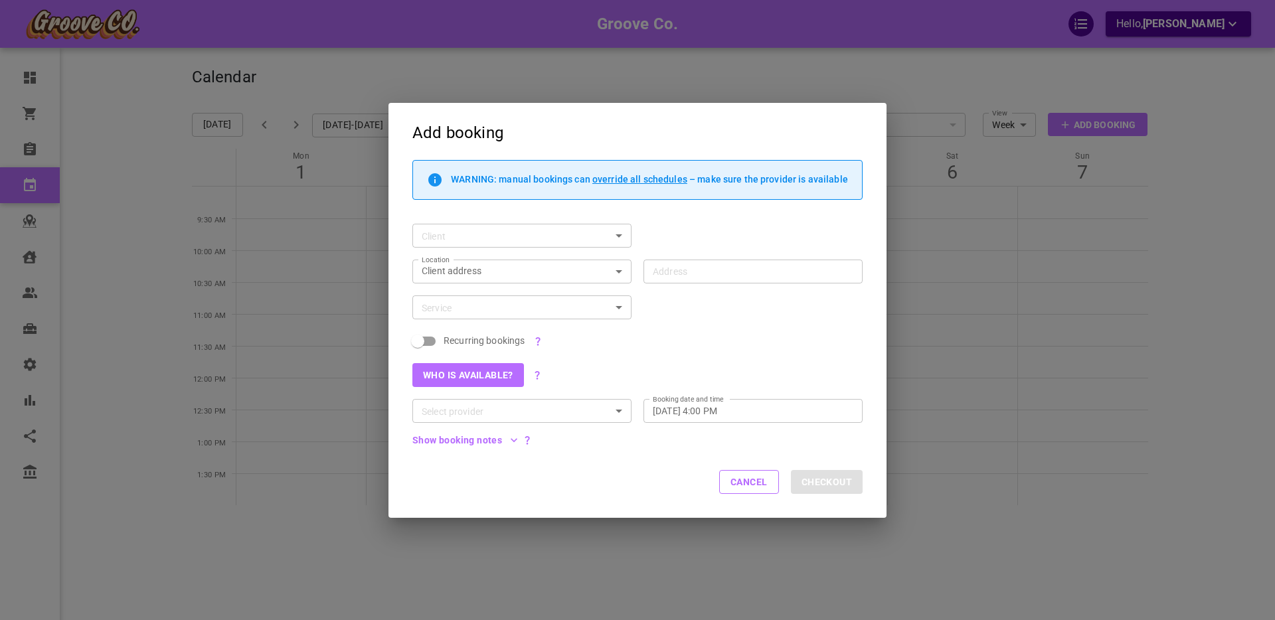
click at [451, 307] on input "Service" at bounding box center [511, 308] width 189 height 17
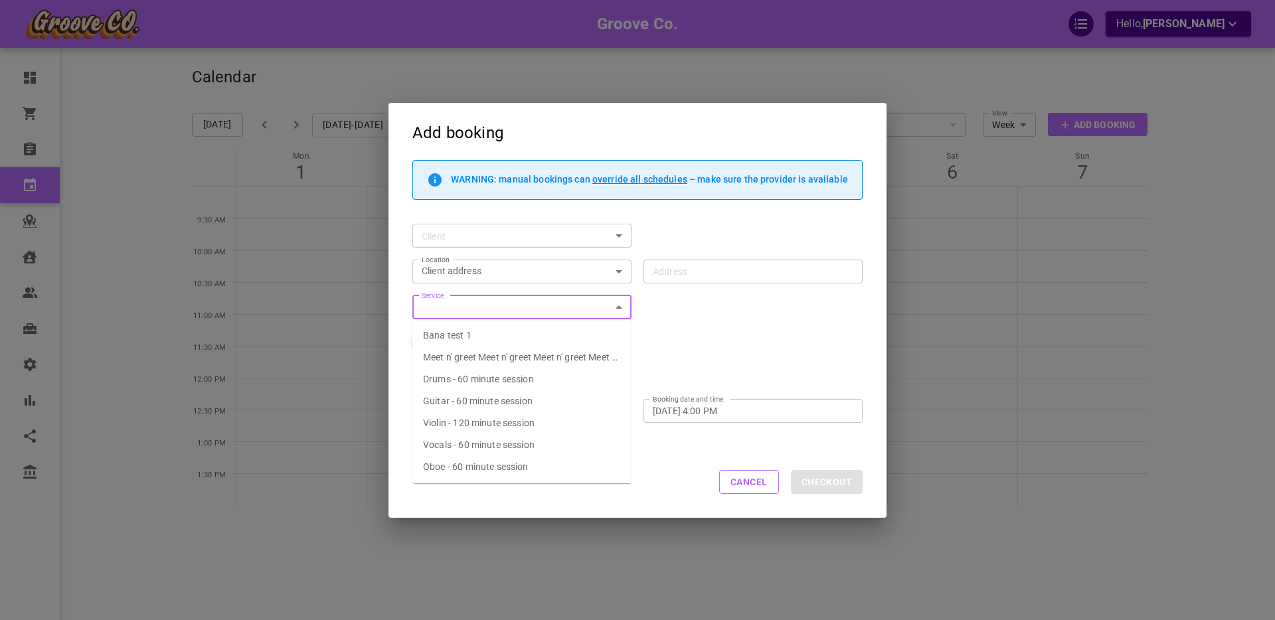
drag, startPoint x: 459, startPoint y: 376, endPoint x: 488, endPoint y: 372, distance: 28.8
click at [459, 376] on span "Drums - 60 minute session" at bounding box center [478, 379] width 111 height 11
type input "Drums - 60 minute session"
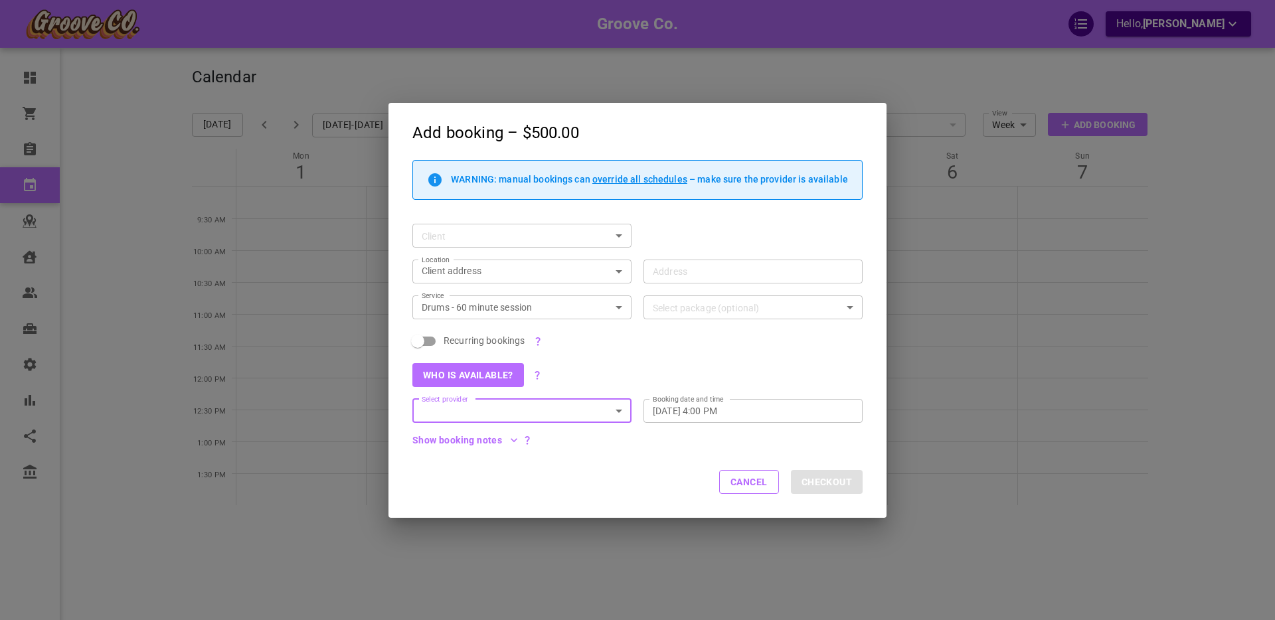
click at [664, 308] on div "Select package (optional) Select package (optional)" at bounding box center [753, 308] width 219 height 24
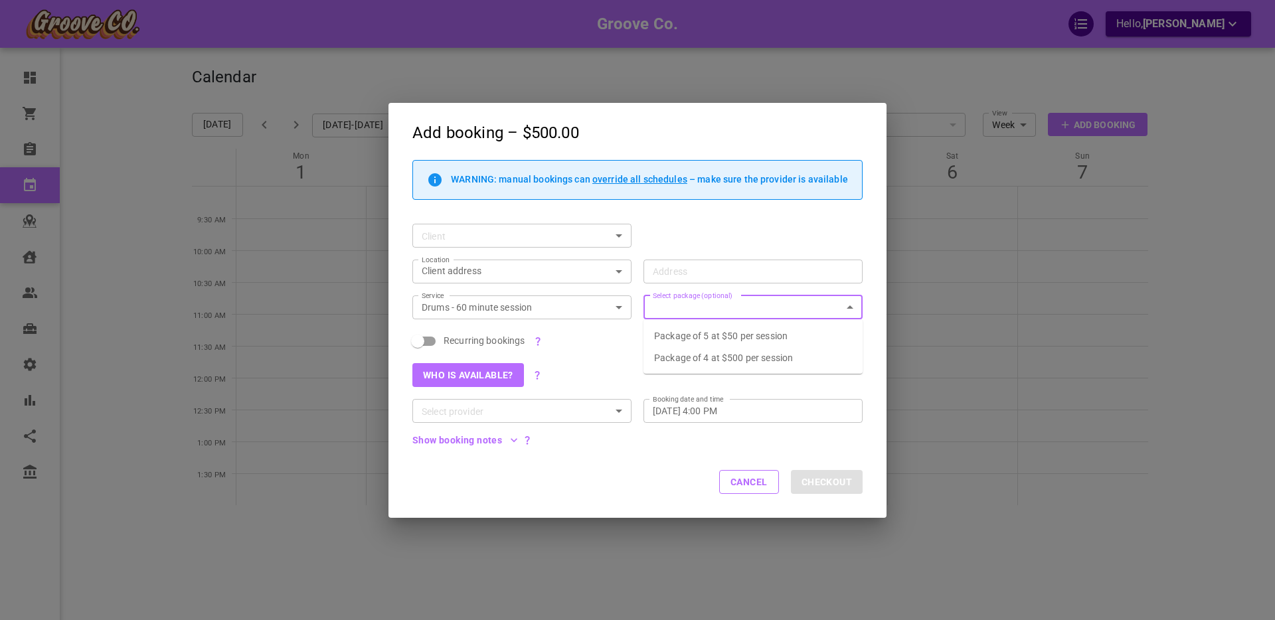
click at [694, 333] on p "Package of 5 at $50 per session" at bounding box center [753, 336] width 198 height 11
checkbox input "true"
type input "Package of 5 at $50 per session"
